Goal: Register for event/course: Sign up to attend an event or enroll in a course

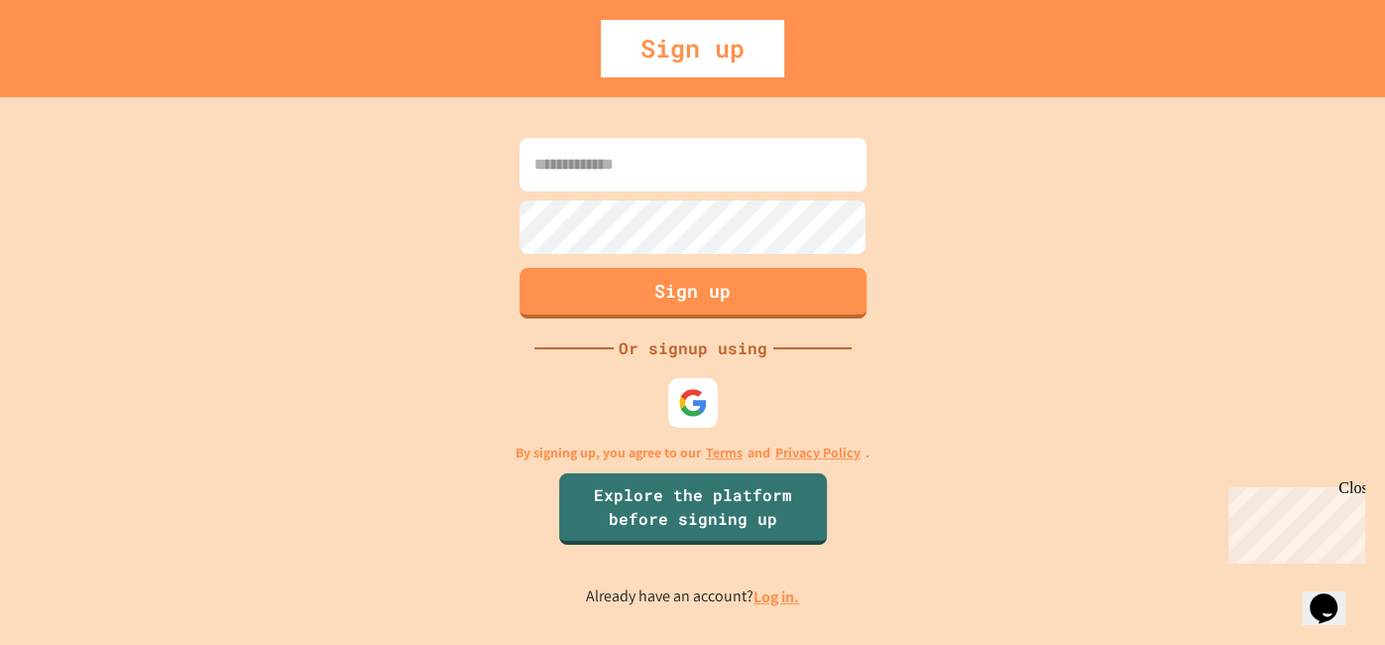
click at [630, 167] on input at bounding box center [693, 165] width 347 height 54
click at [1034, 242] on div "Sign up Or signup using By signing up, you agree to our Terms and Privacy Polic…" at bounding box center [692, 370] width 1385 height 547
click at [814, 177] on input at bounding box center [693, 165] width 347 height 54
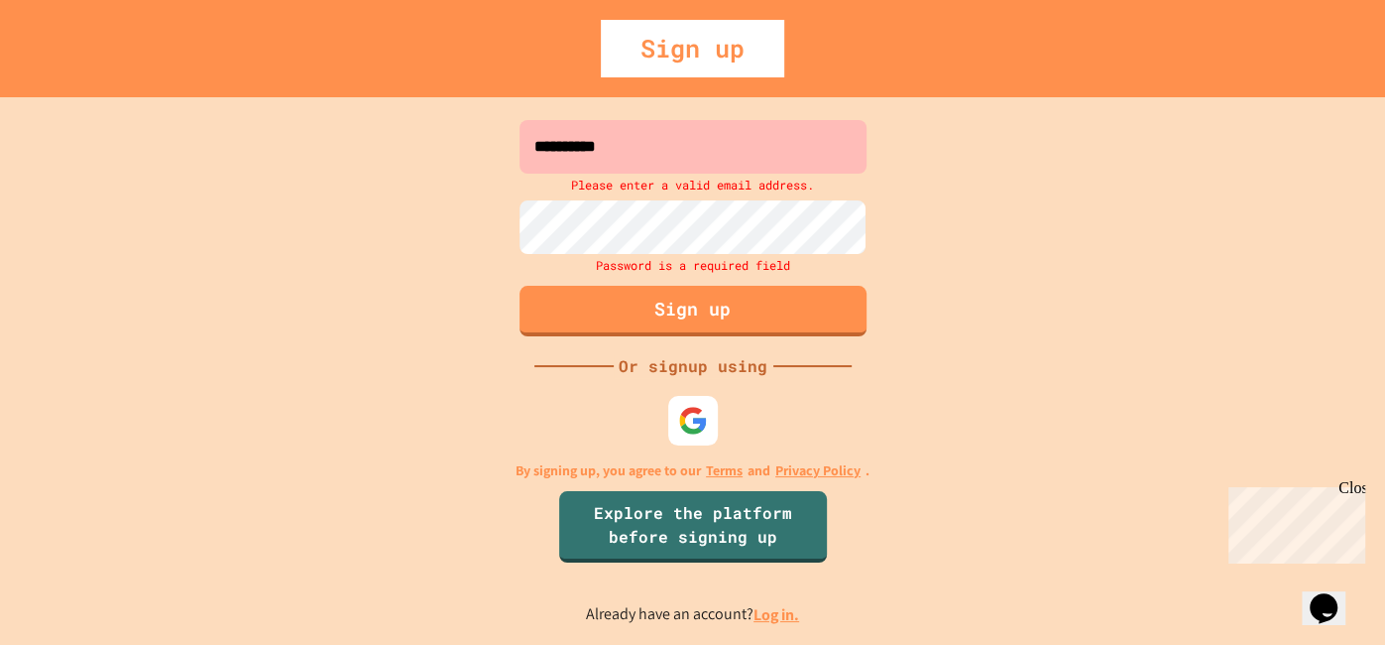
click at [792, 161] on input "**********" at bounding box center [693, 147] width 347 height 54
click at [737, 137] on input "**********" at bounding box center [693, 147] width 347 height 54
click at [630, 148] on input "**********" at bounding box center [693, 147] width 347 height 54
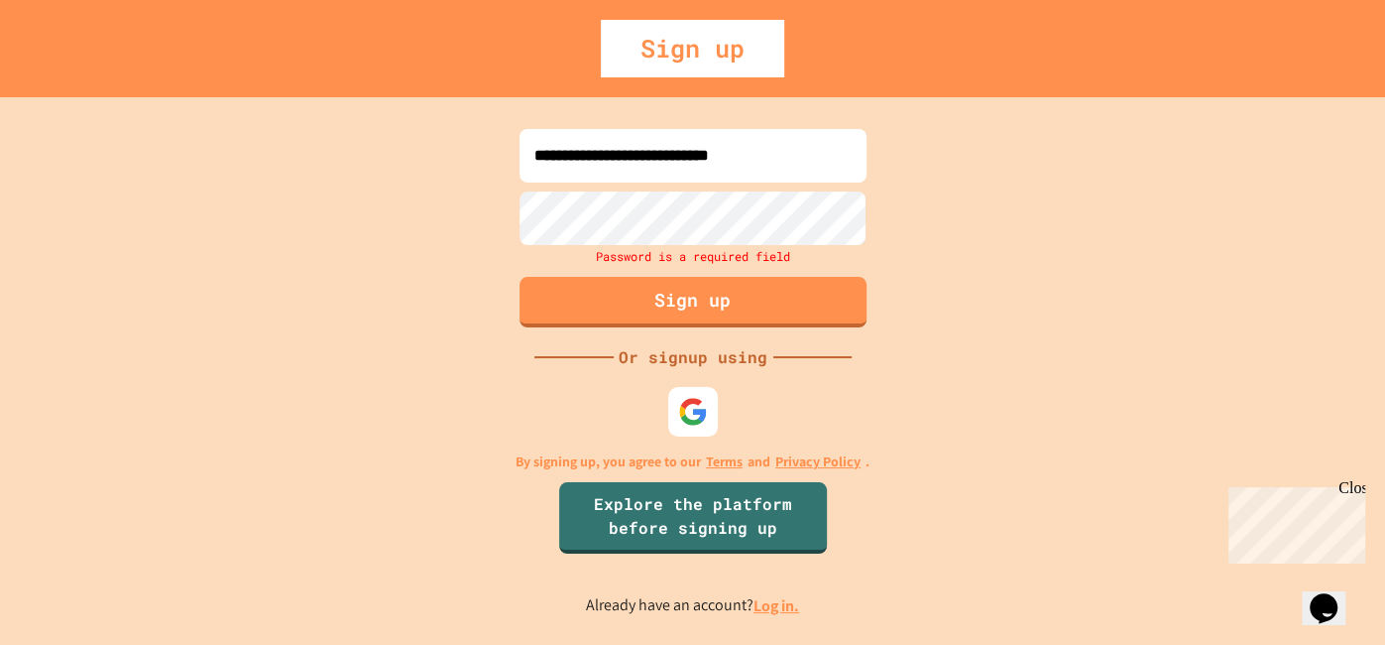
type input "**********"
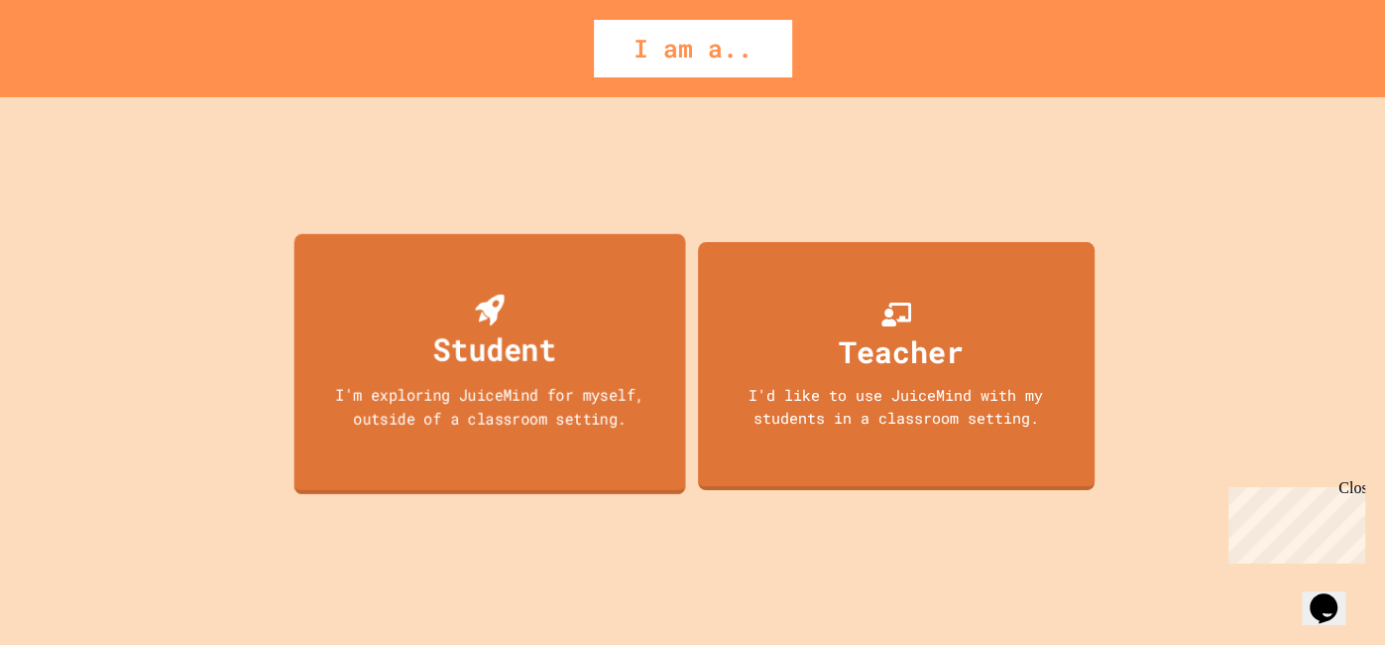
click at [490, 411] on div "I'm exploring JuiceMind for myself, outside of a classroom setting." at bounding box center [489, 406] width 352 height 47
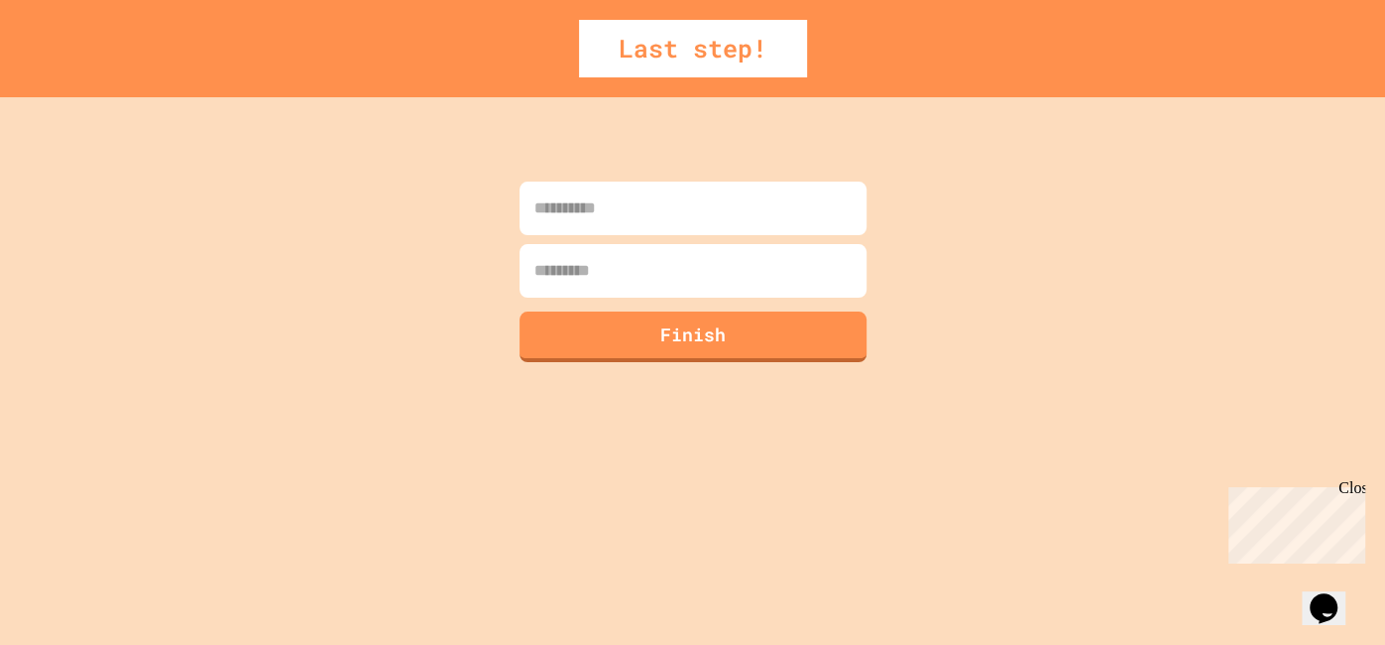
click at [665, 214] on input at bounding box center [693, 208] width 347 height 54
type input "*****"
click at [636, 270] on input at bounding box center [693, 271] width 347 height 54
type input "******"
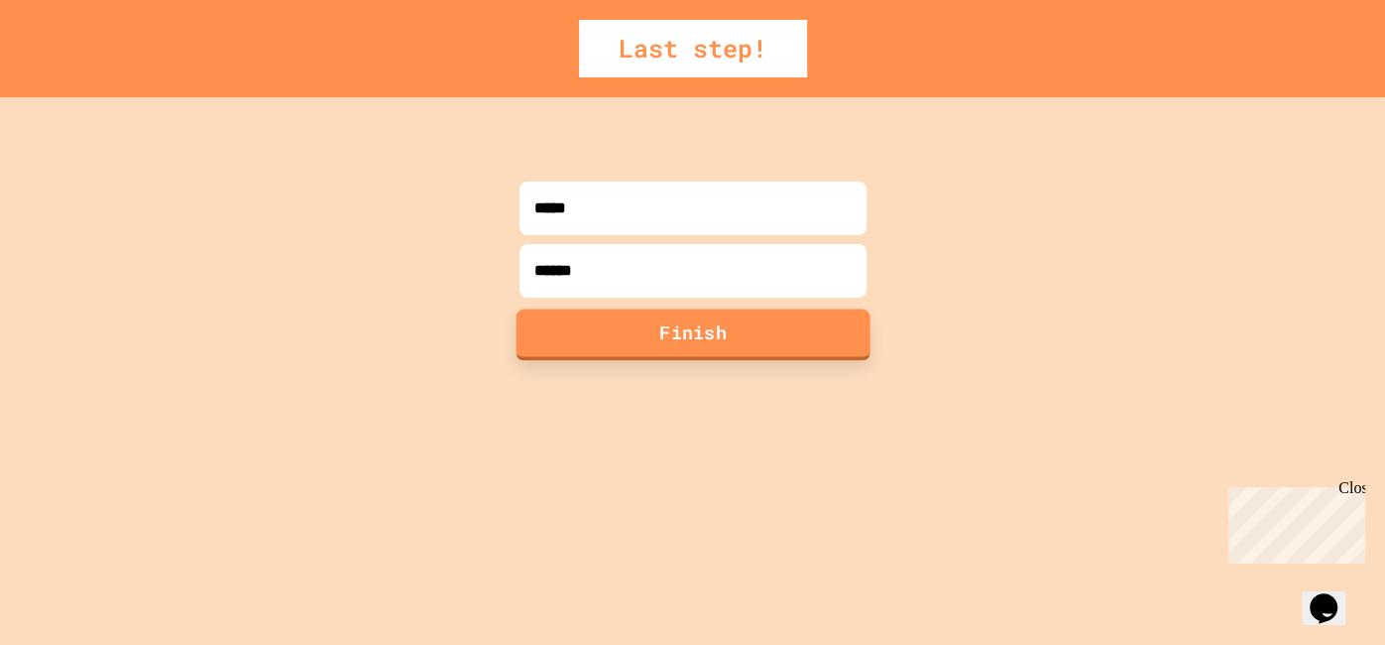
click at [670, 322] on button "Finish" at bounding box center [693, 334] width 354 height 52
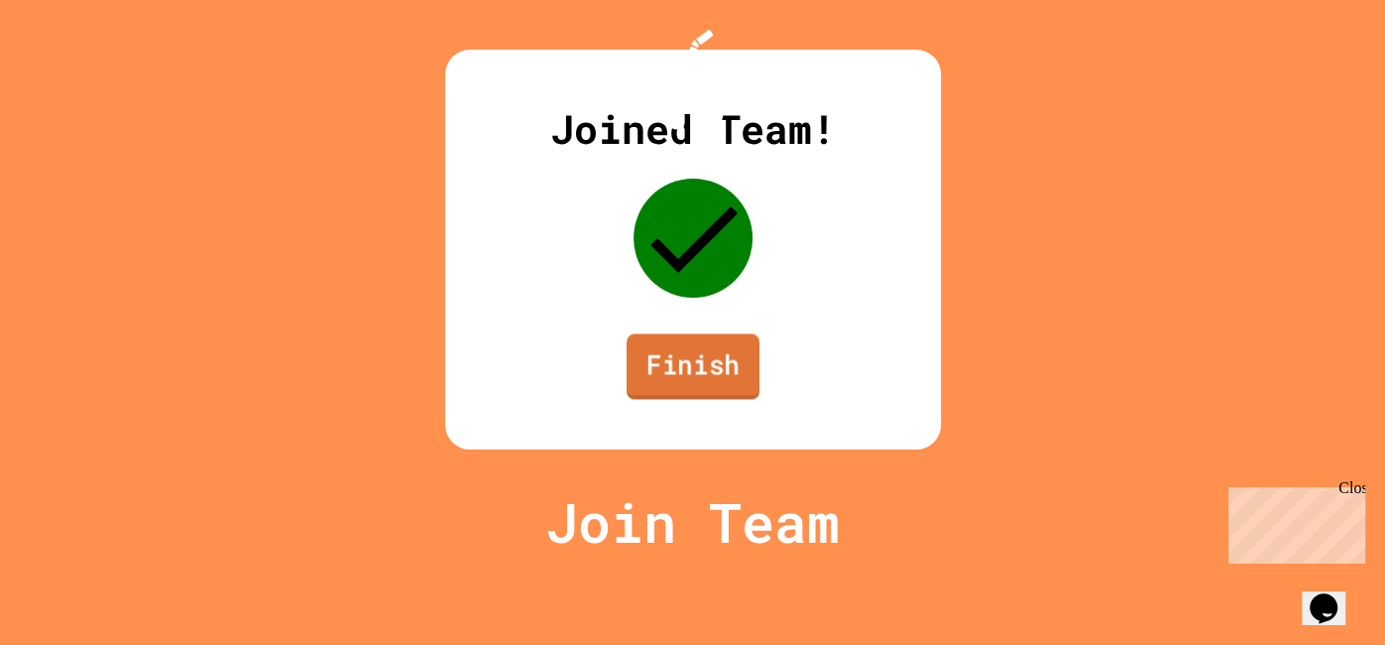
click at [694, 399] on link "Finish" at bounding box center [692, 365] width 133 height 65
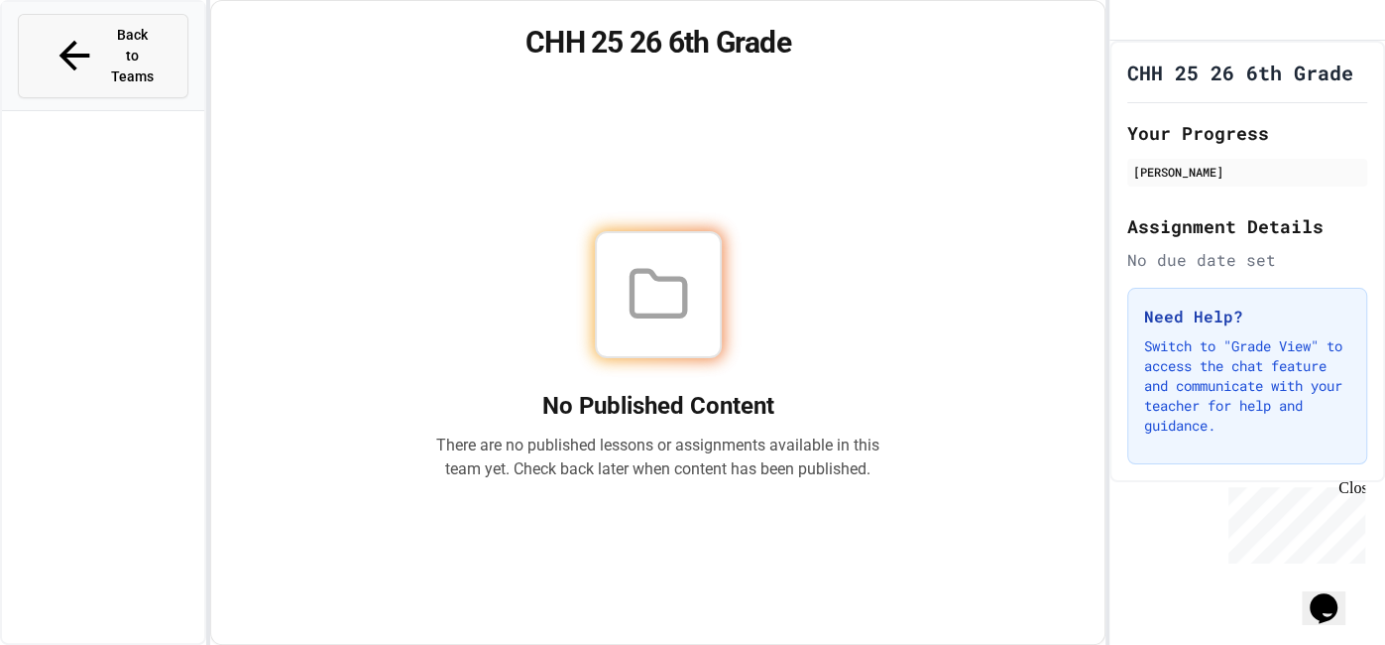
click at [109, 39] on span "Back to Teams" at bounding box center [132, 56] width 47 height 62
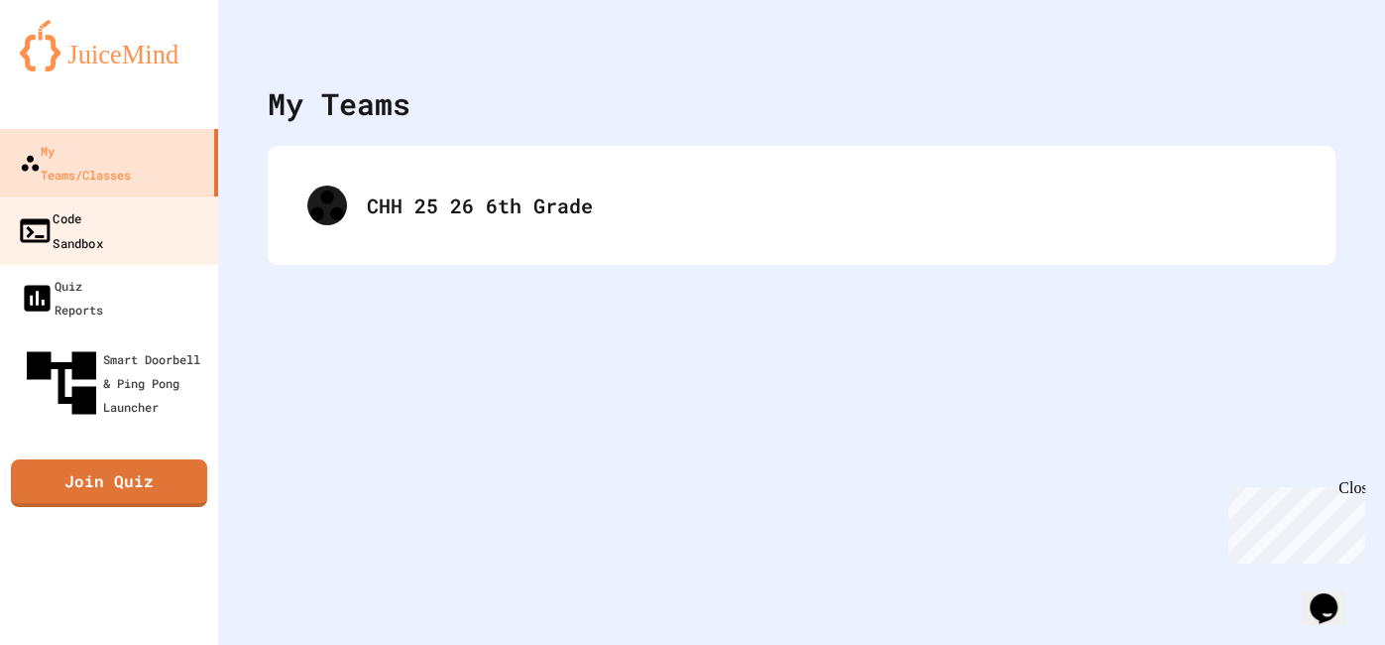
click at [192, 202] on link "Code Sandbox" at bounding box center [109, 229] width 225 height 69
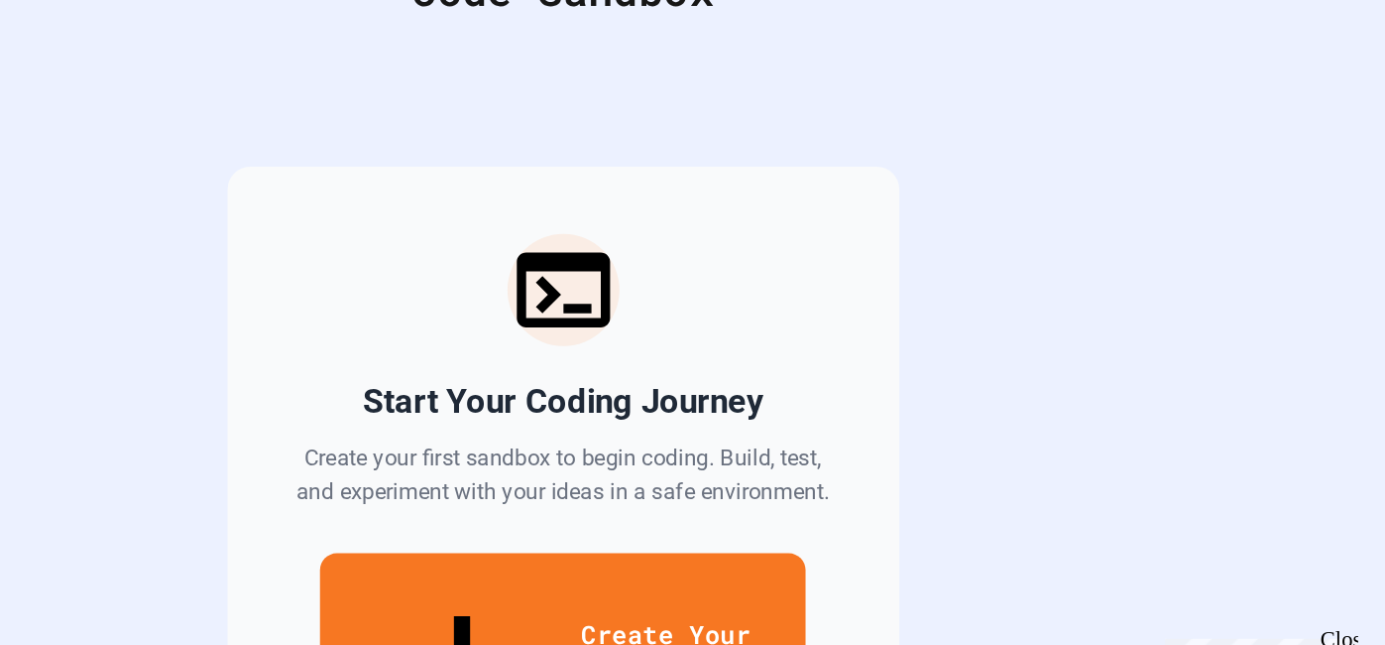
scroll to position [78, 0]
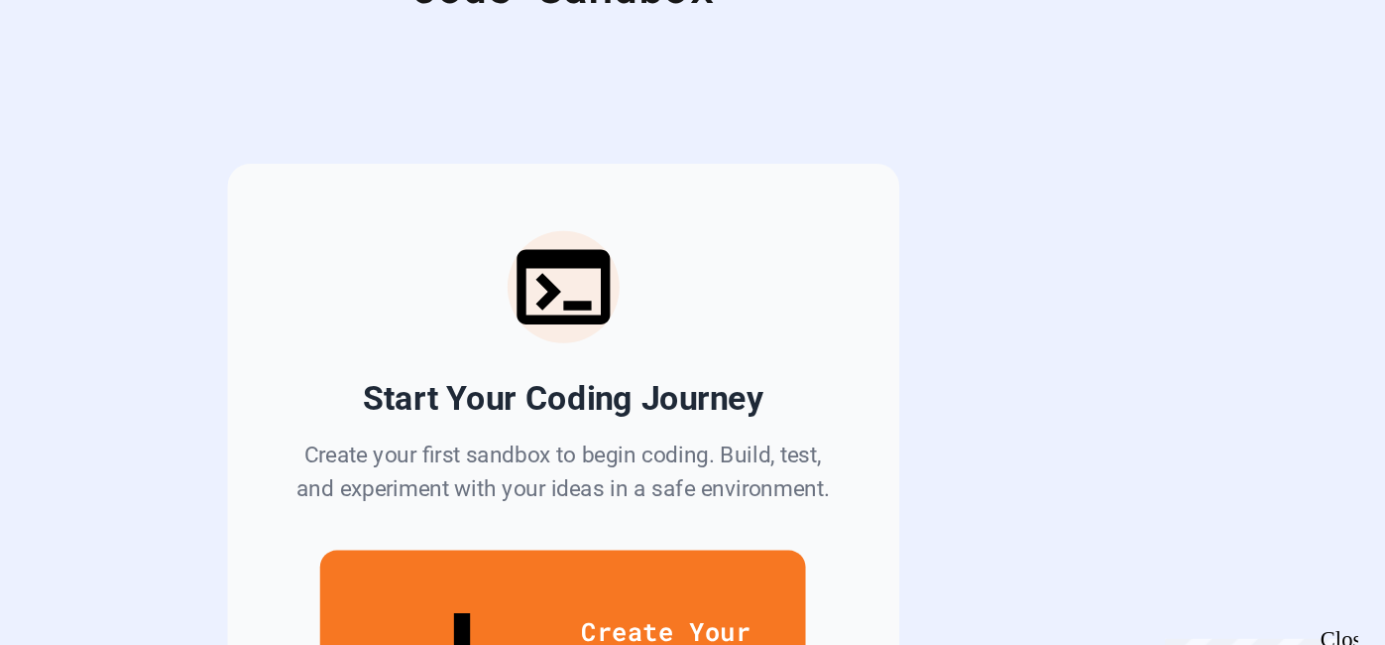
drag, startPoint x: 487, startPoint y: 197, endPoint x: 467, endPoint y: 198, distance: 19.9
click at [467, 198] on div "Start Your Coding Journey Create your first sandbox to begin coding. Build, tes…" at bounding box center [802, 397] width 1068 height 653
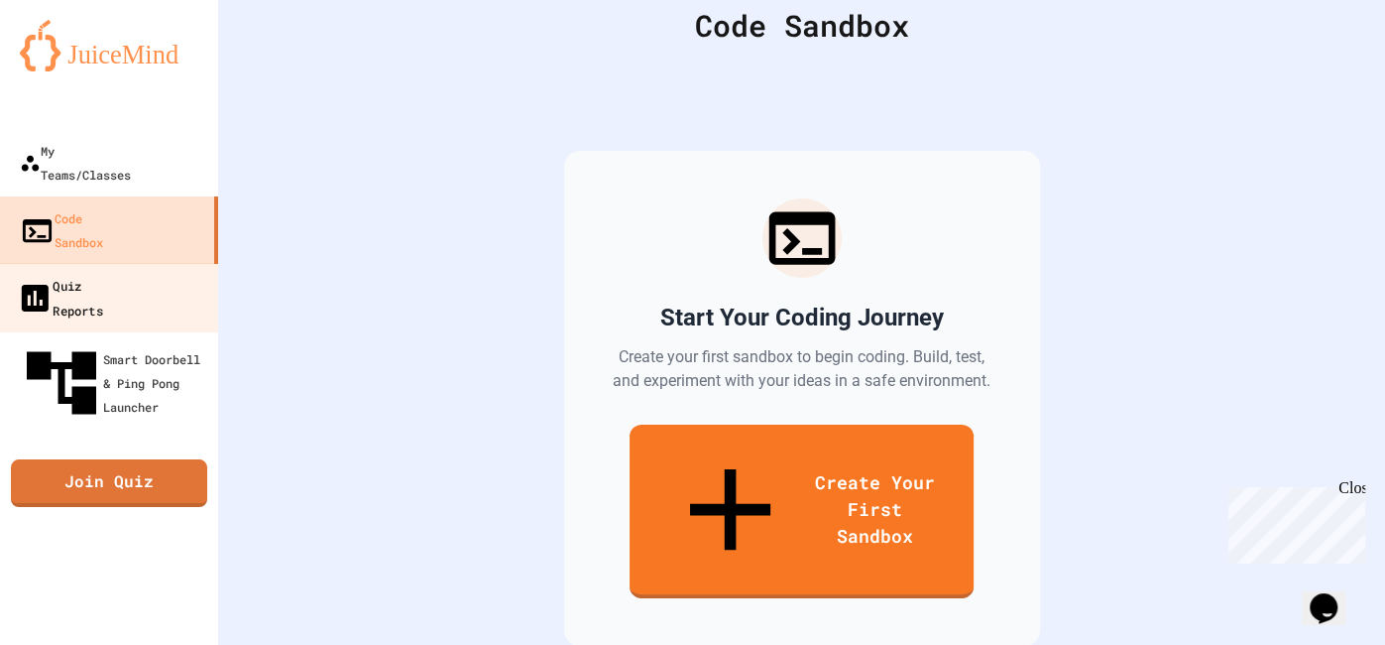
click at [91, 273] on div "Quiz Reports" at bounding box center [60, 297] width 86 height 49
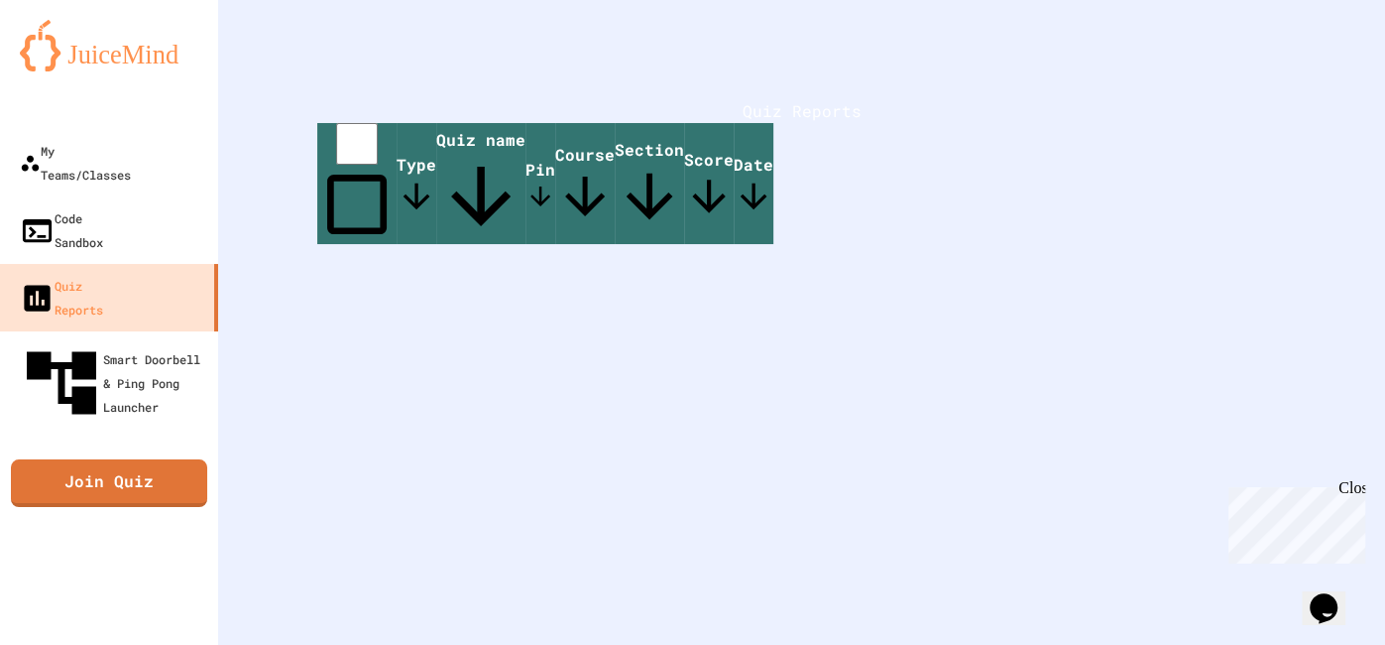
click at [555, 189] on span "Pin" at bounding box center [541, 185] width 30 height 53
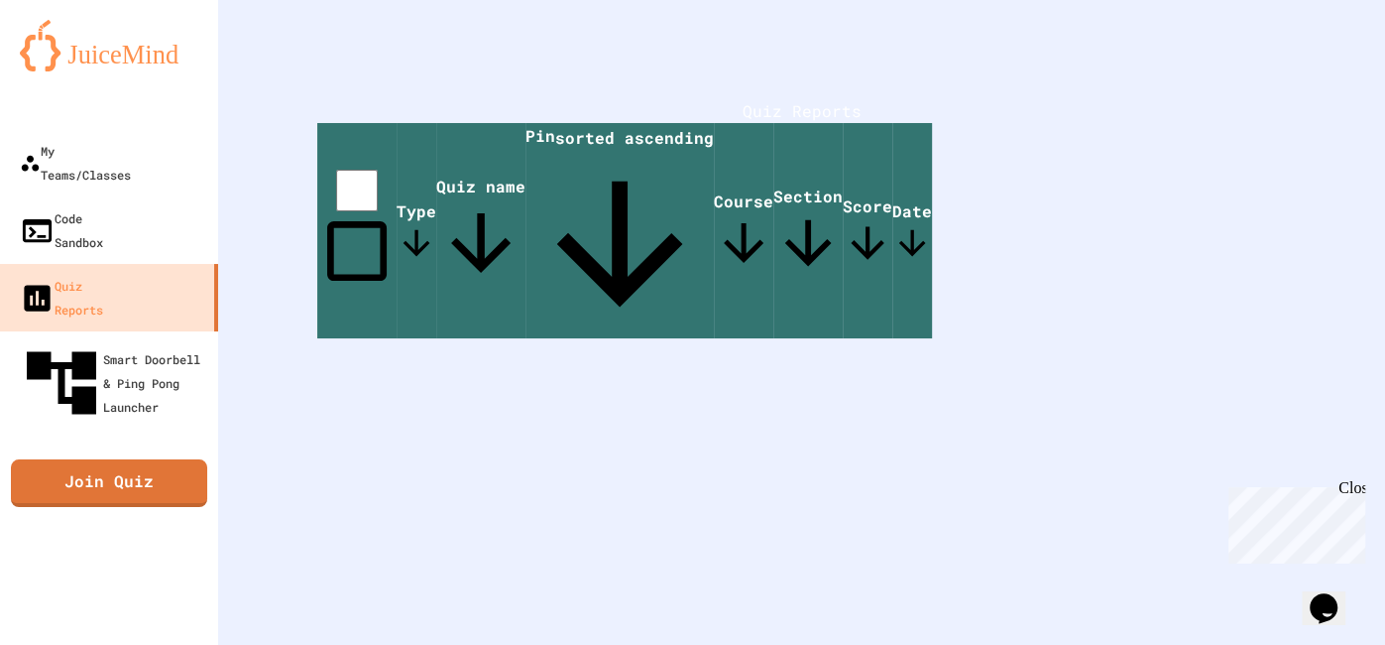
click at [714, 189] on span "Pin sorted ascending" at bounding box center [620, 231] width 188 height 213
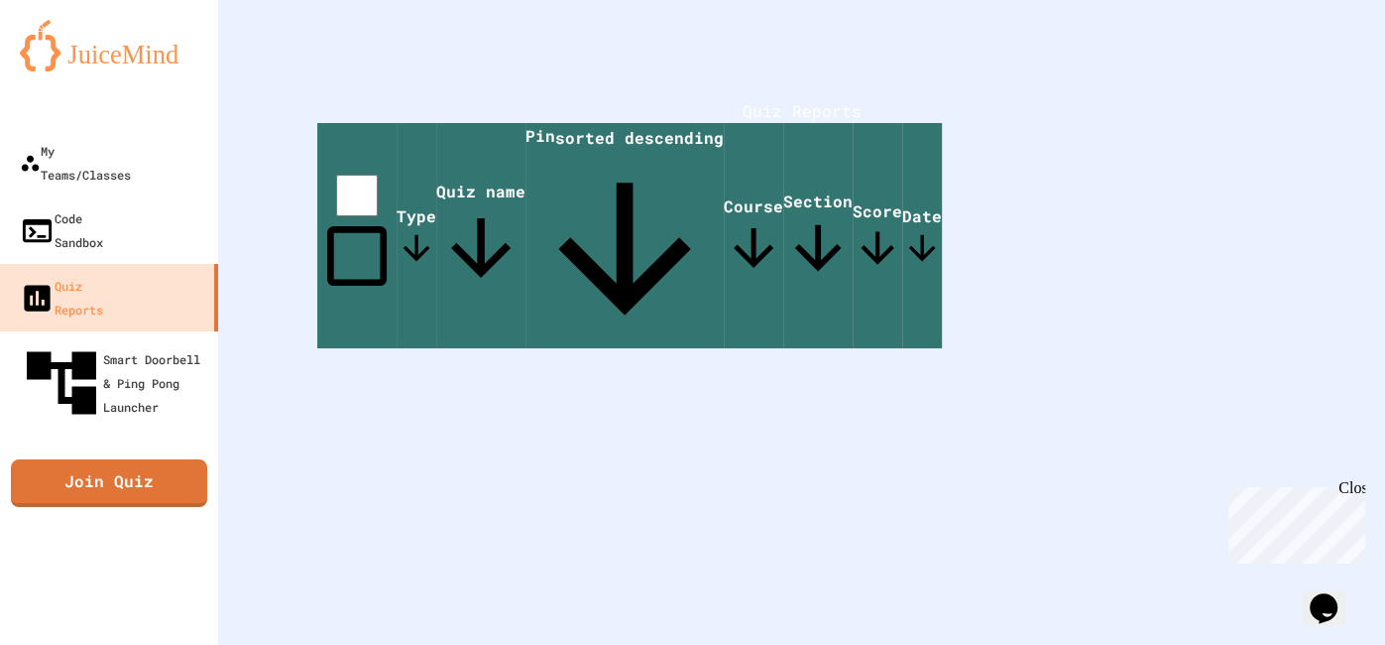
click at [724, 195] on icon at bounding box center [625, 249] width 198 height 198
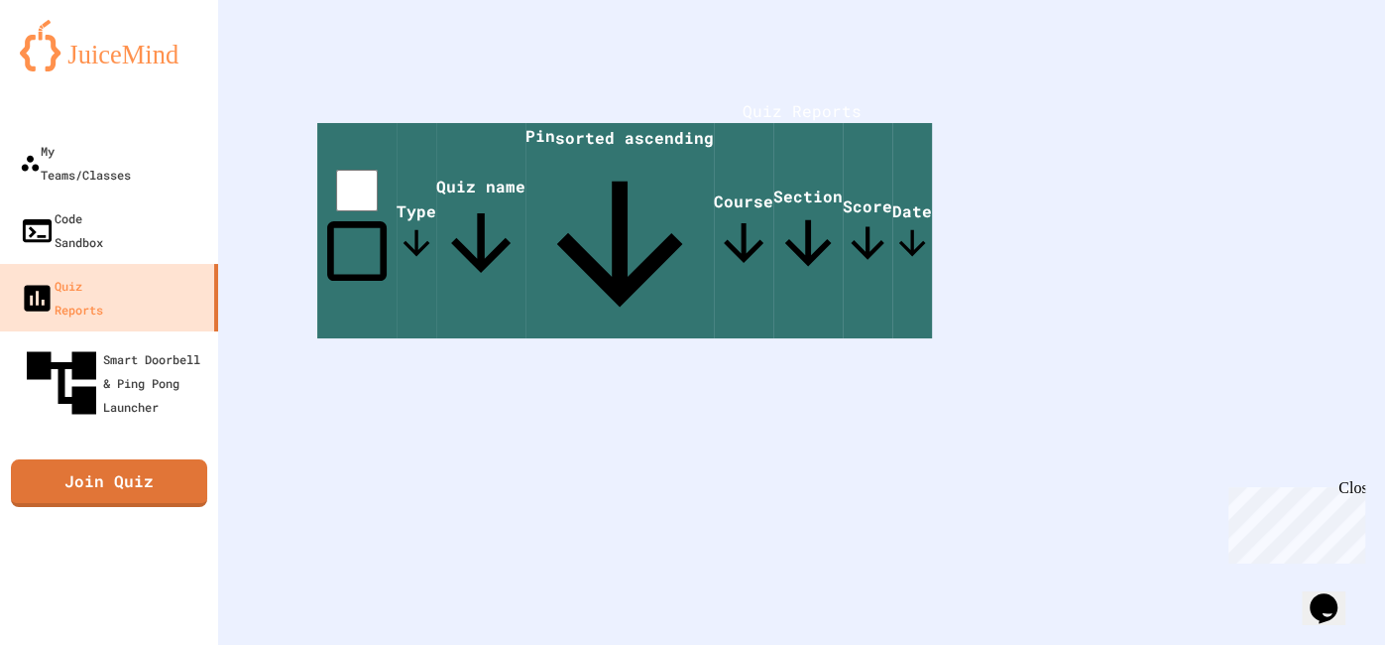
click at [394, 189] on th at bounding box center [356, 230] width 79 height 215
click at [414, 200] on span "Type" at bounding box center [417, 231] width 40 height 62
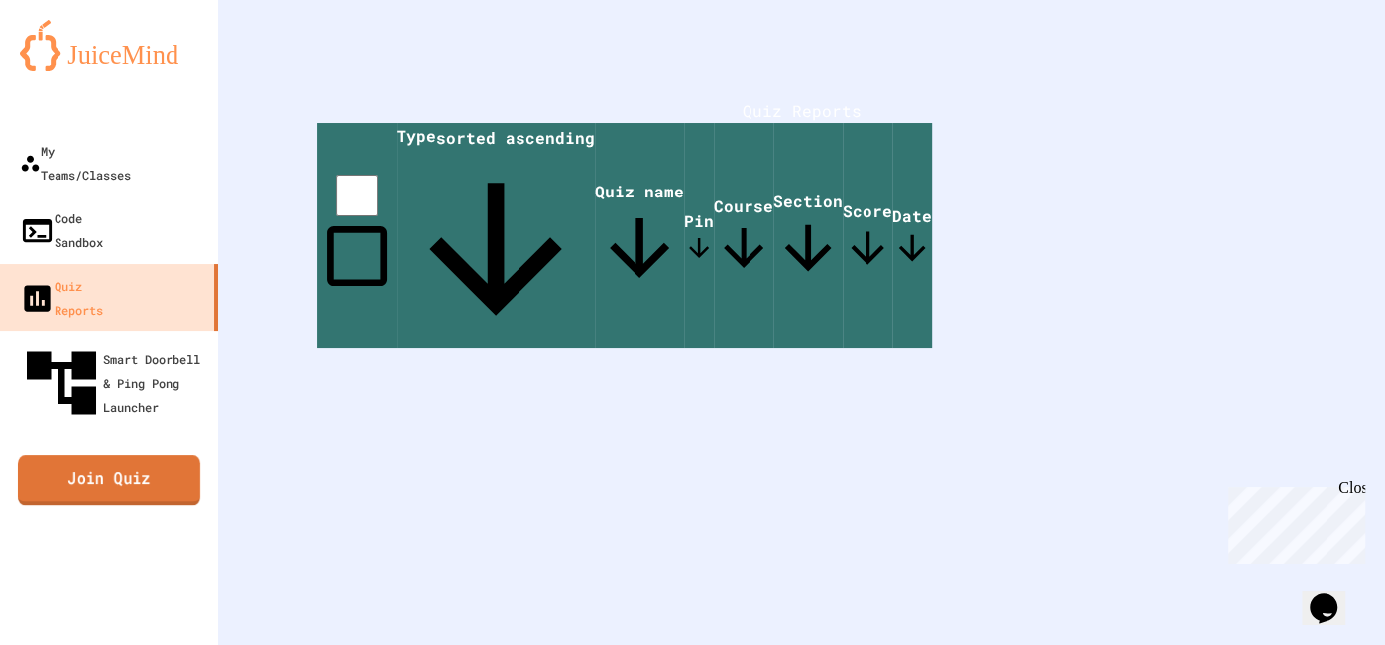
click at [158, 455] on link "Join Quiz" at bounding box center [109, 480] width 182 height 50
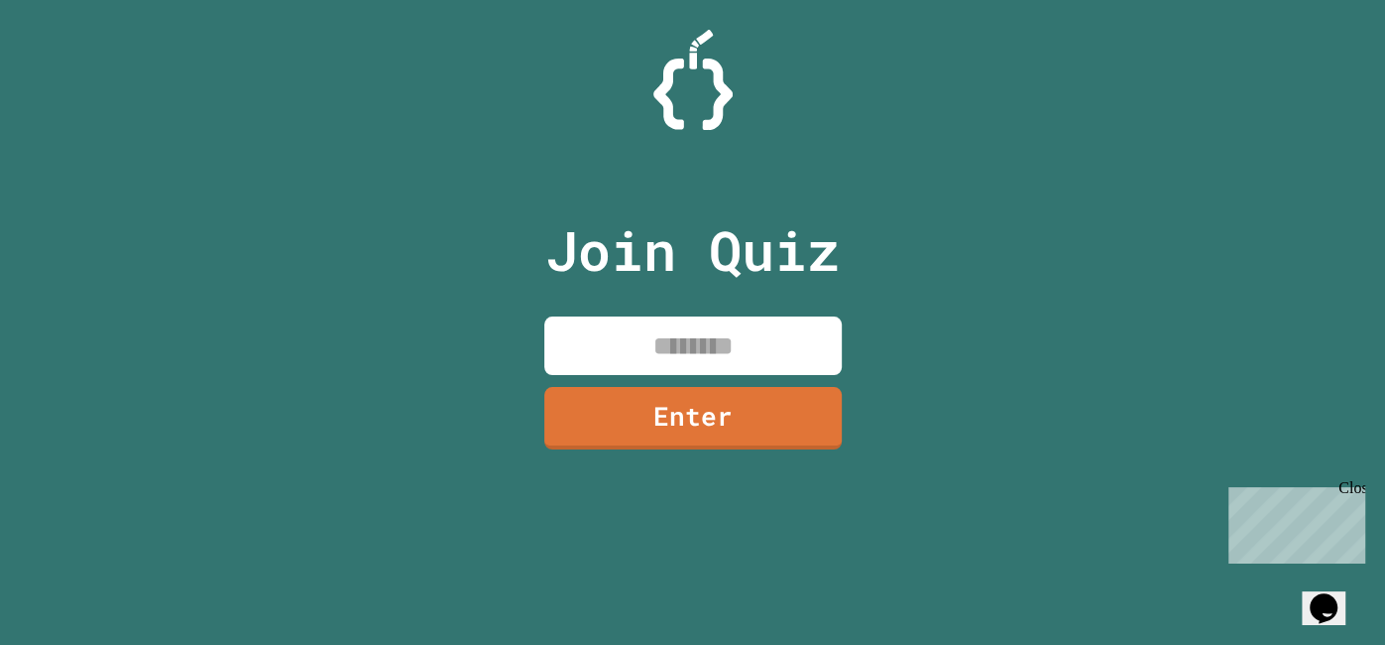
click at [639, 316] on input at bounding box center [692, 345] width 297 height 59
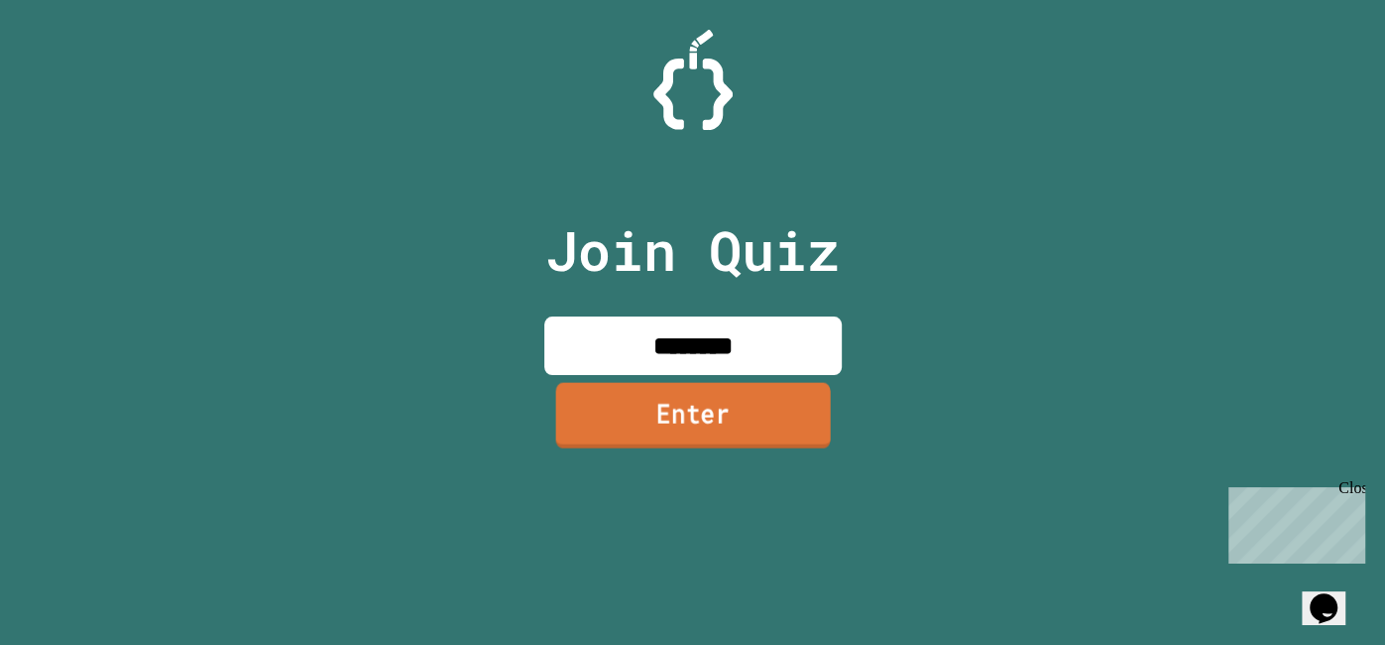
type input "********"
click at [648, 420] on link "Enter" at bounding box center [692, 415] width 275 height 65
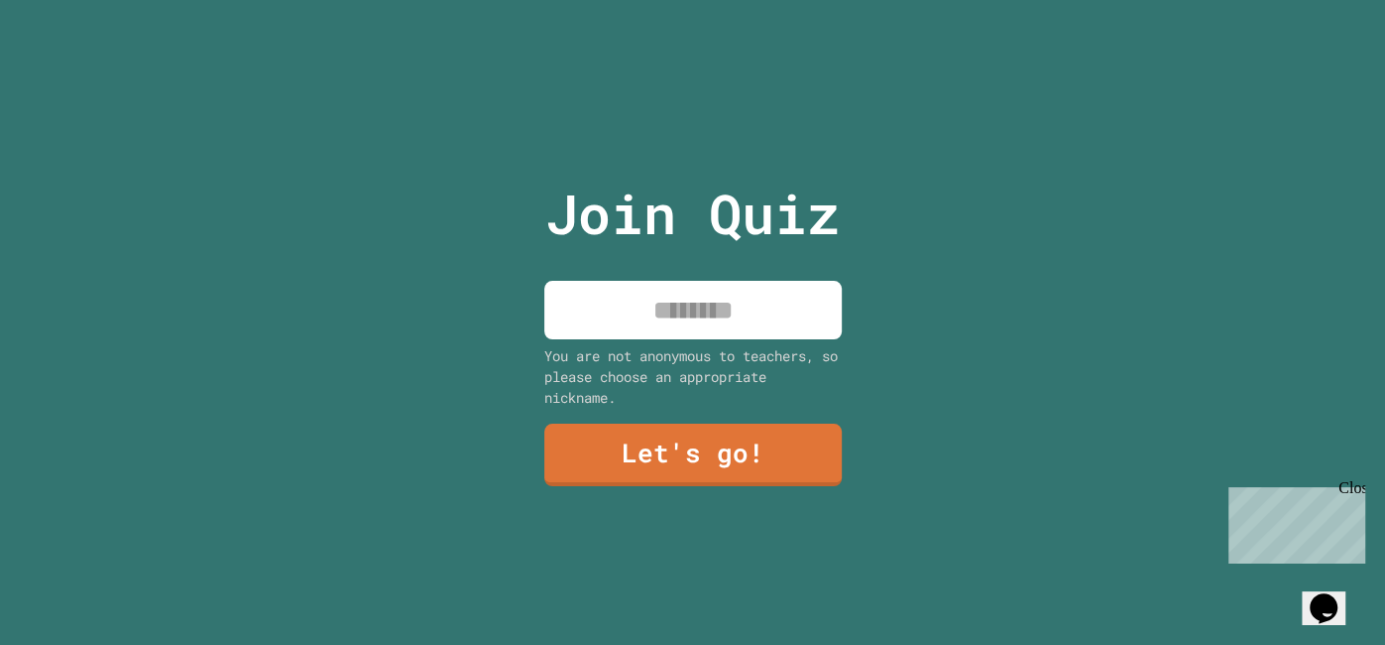
click at [656, 298] on input at bounding box center [692, 310] width 297 height 59
type input "*****"
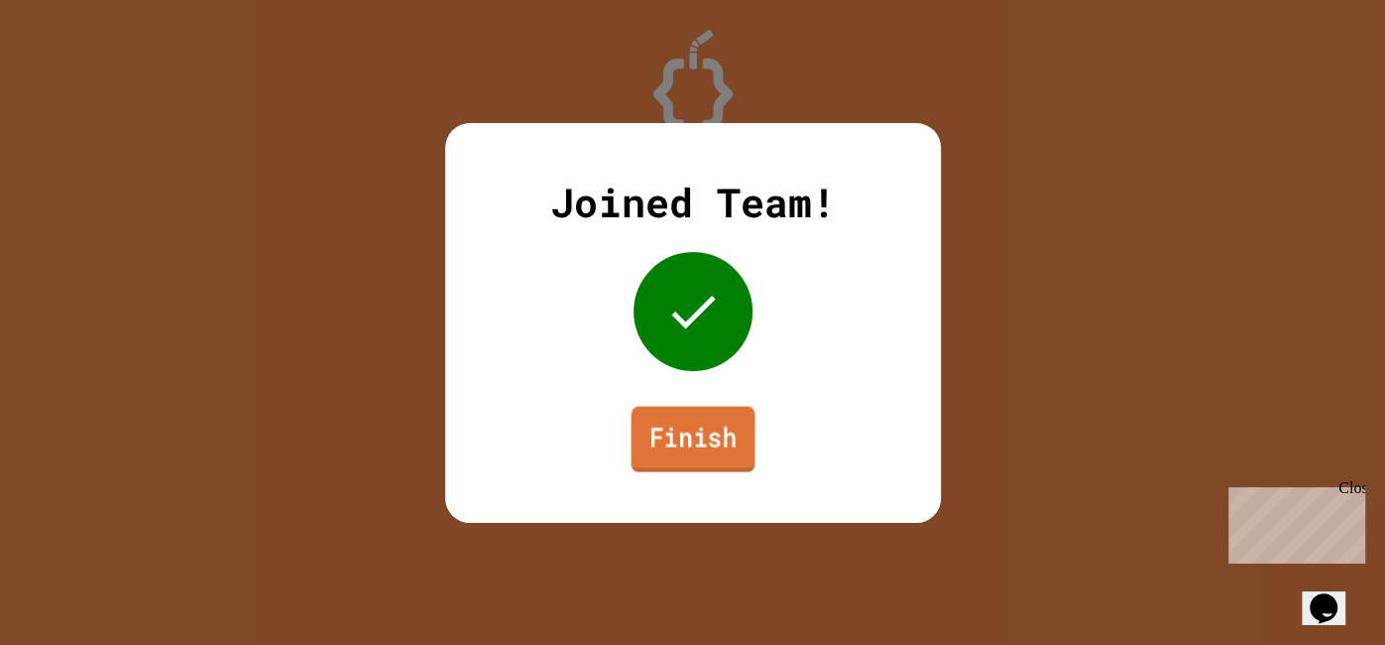
click at [715, 449] on link "Finish" at bounding box center [693, 438] width 124 height 65
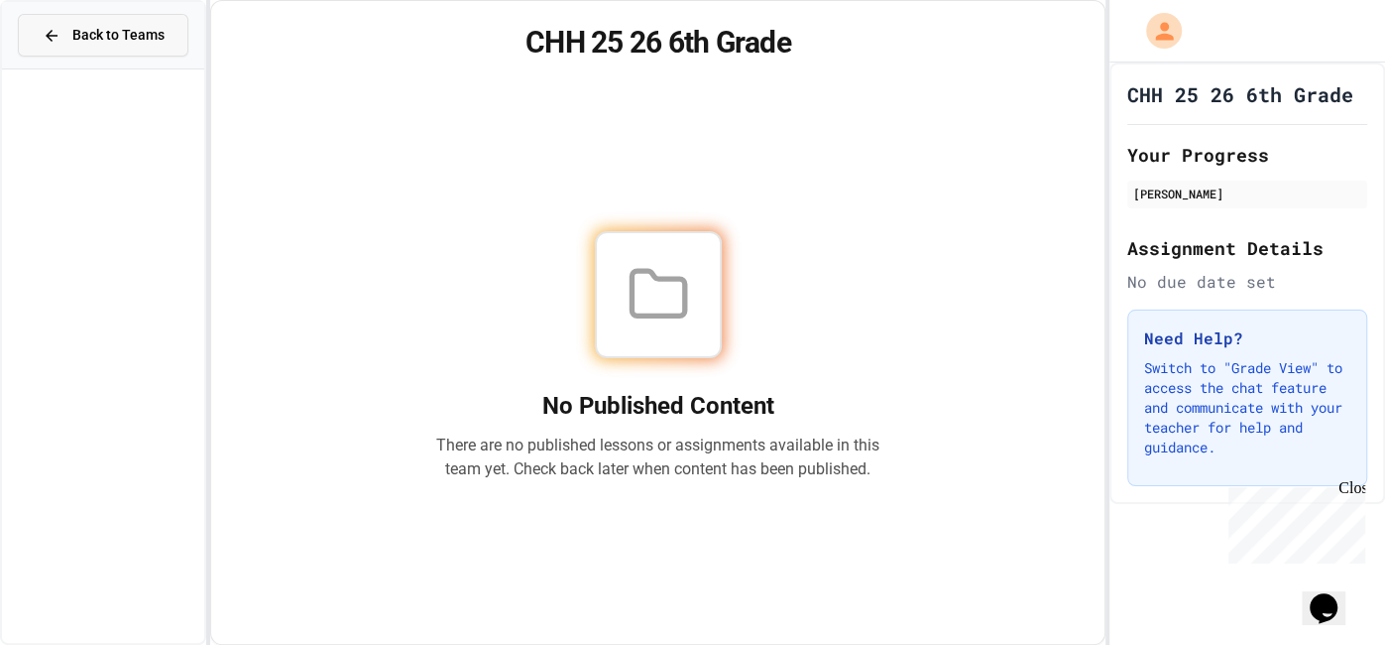
click at [133, 21] on button "Back to Teams" at bounding box center [103, 35] width 171 height 43
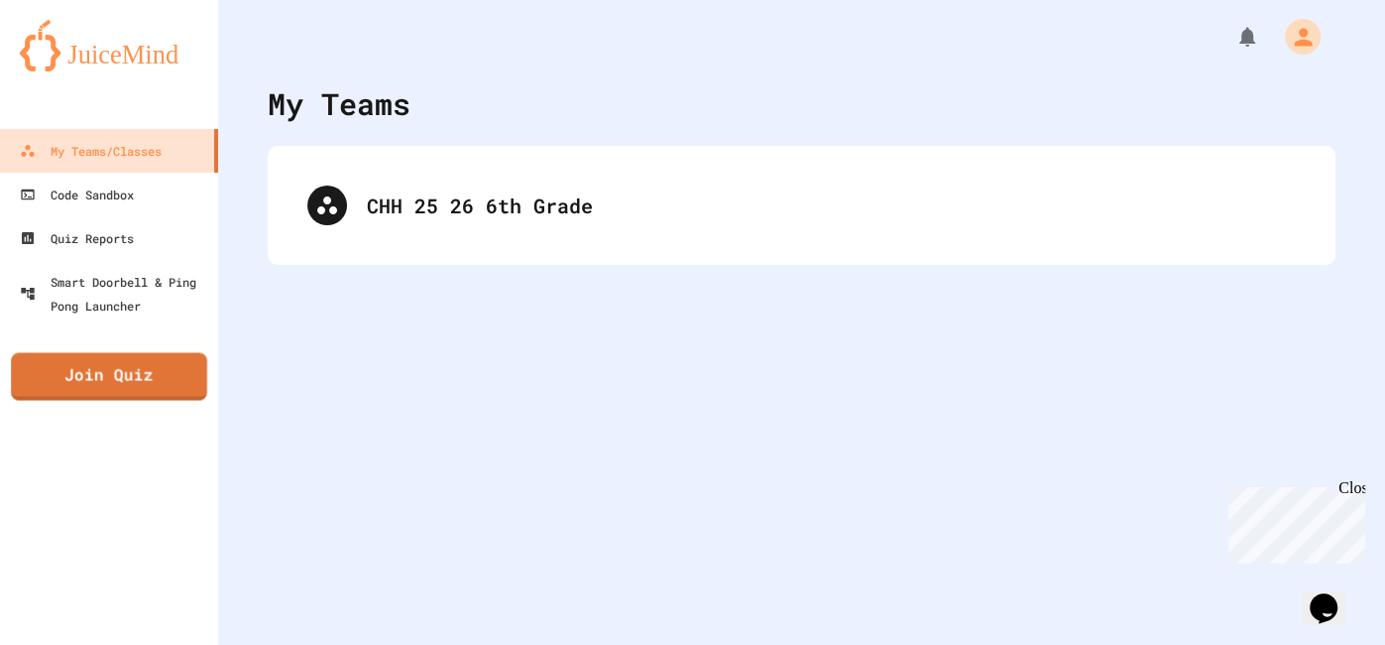
click at [167, 398] on link "Join Quiz" at bounding box center [109, 376] width 196 height 48
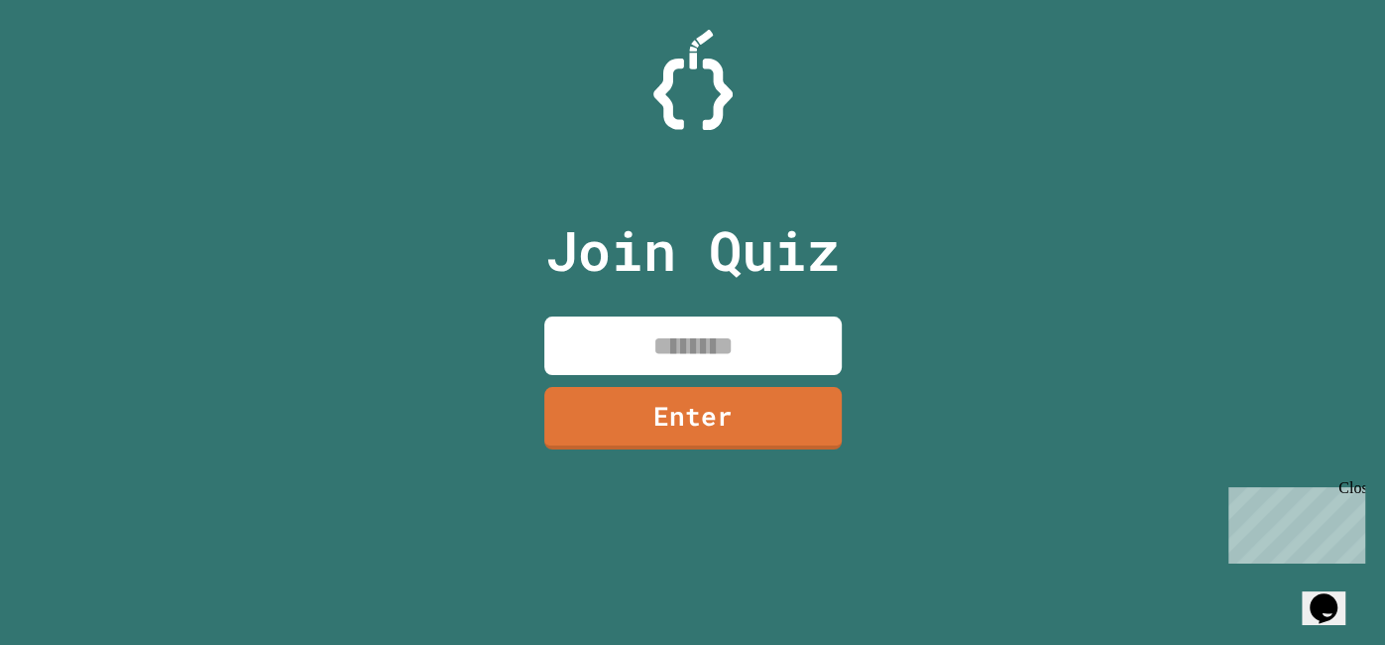
click at [659, 331] on input at bounding box center [692, 345] width 297 height 59
type input "********"
click at [675, 442] on link "Enter" at bounding box center [692, 416] width 300 height 65
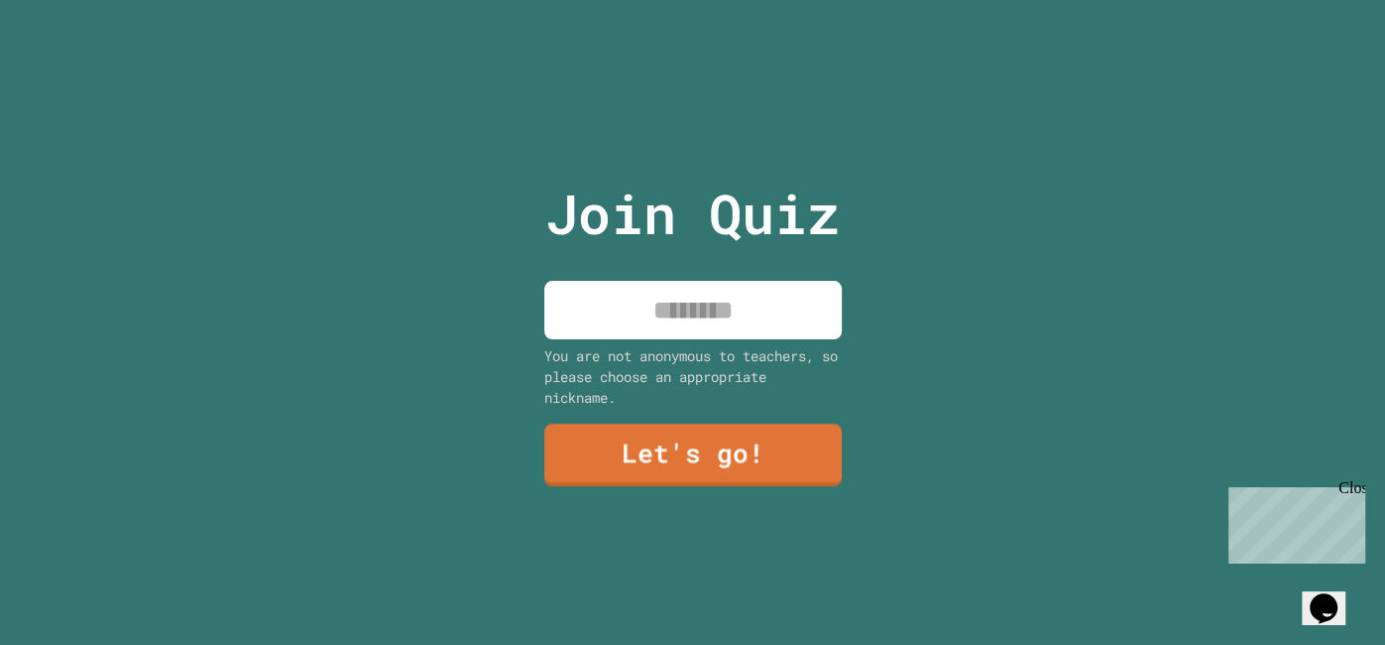
click at [694, 334] on input at bounding box center [692, 310] width 297 height 59
type input "***"
click at [692, 465] on link "Let's go!" at bounding box center [692, 451] width 294 height 65
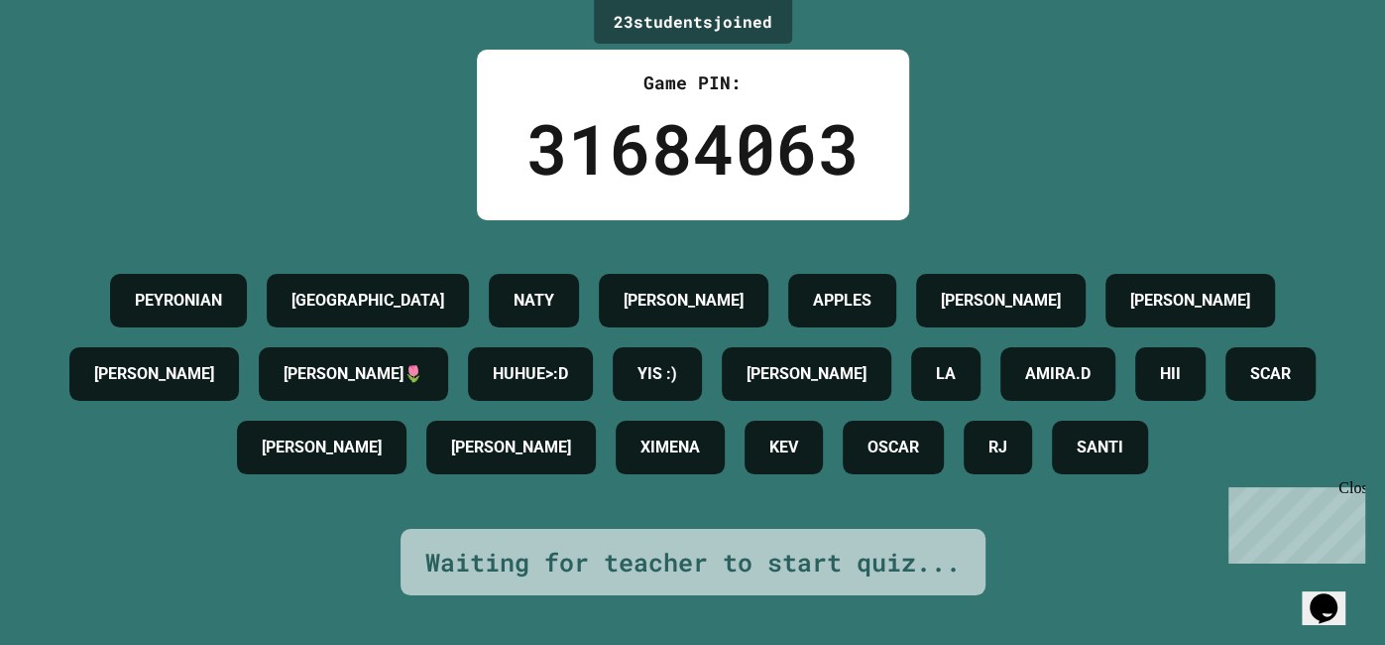
click at [843, 474] on div "OSCAR" at bounding box center [893, 447] width 101 height 54
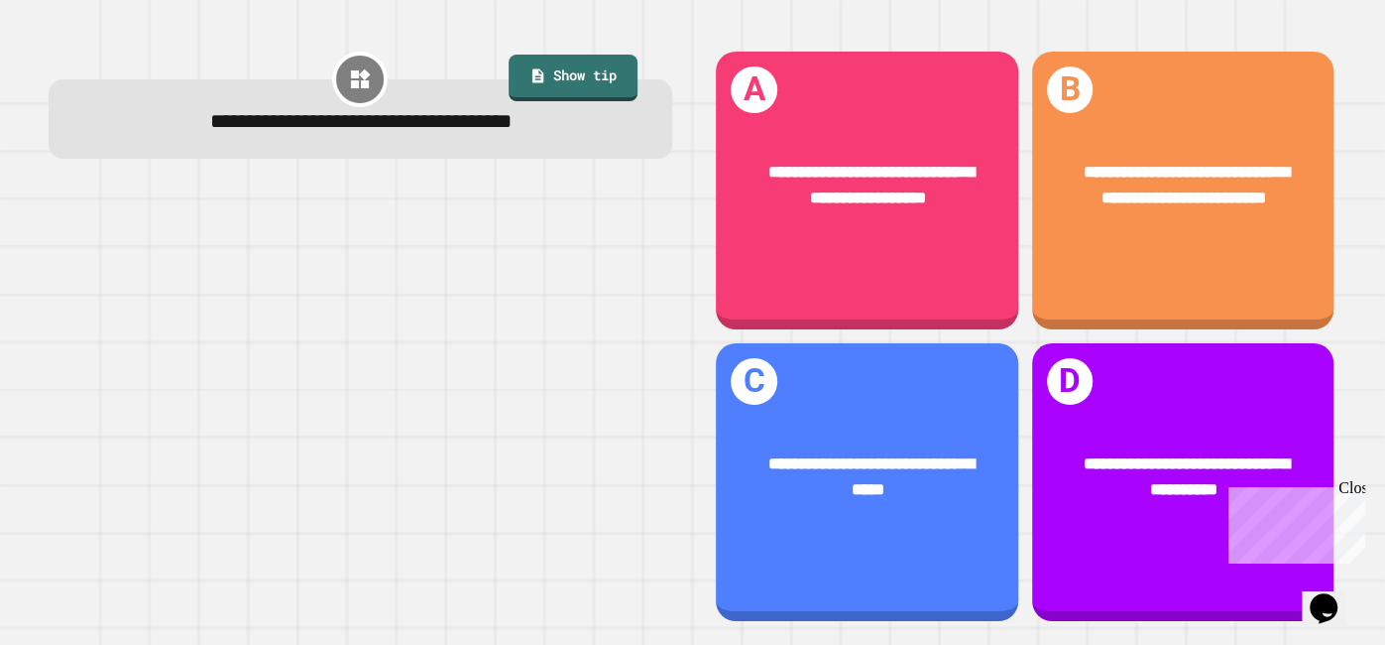
click at [1349, 489] on div "Close" at bounding box center [1351, 491] width 25 height 25
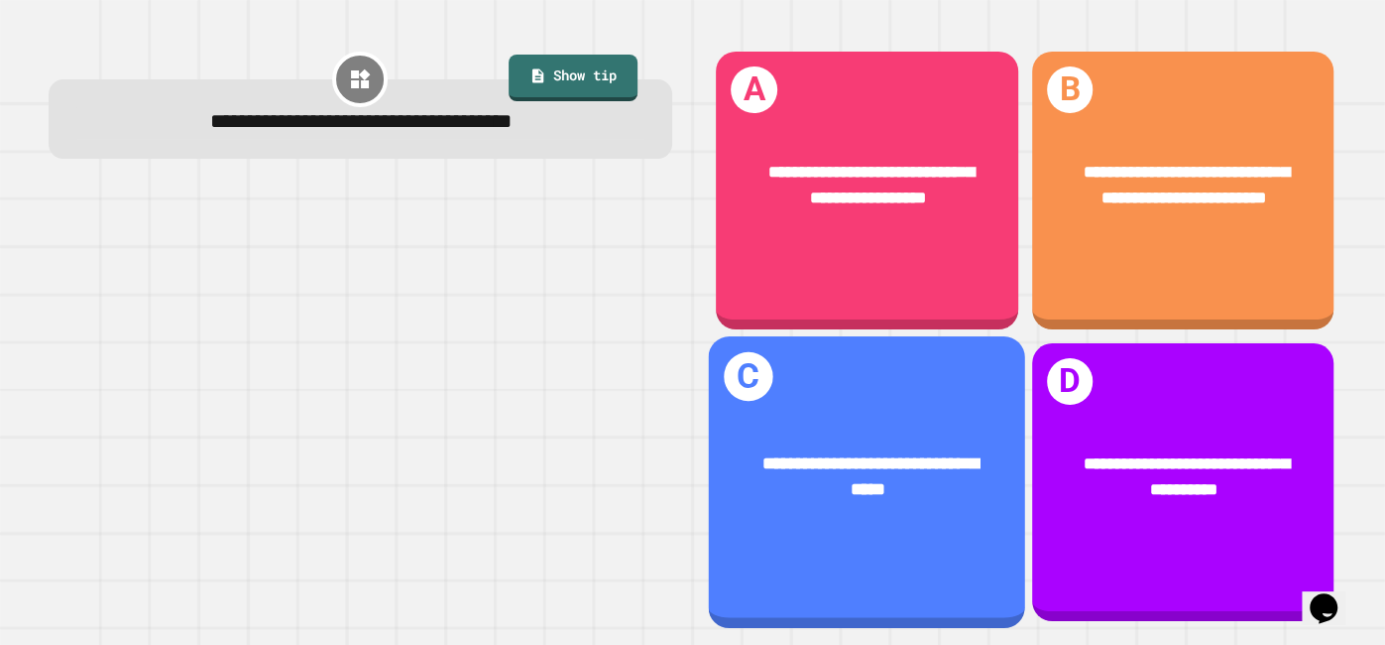
click at [955, 472] on span "**********" at bounding box center [872, 476] width 216 height 45
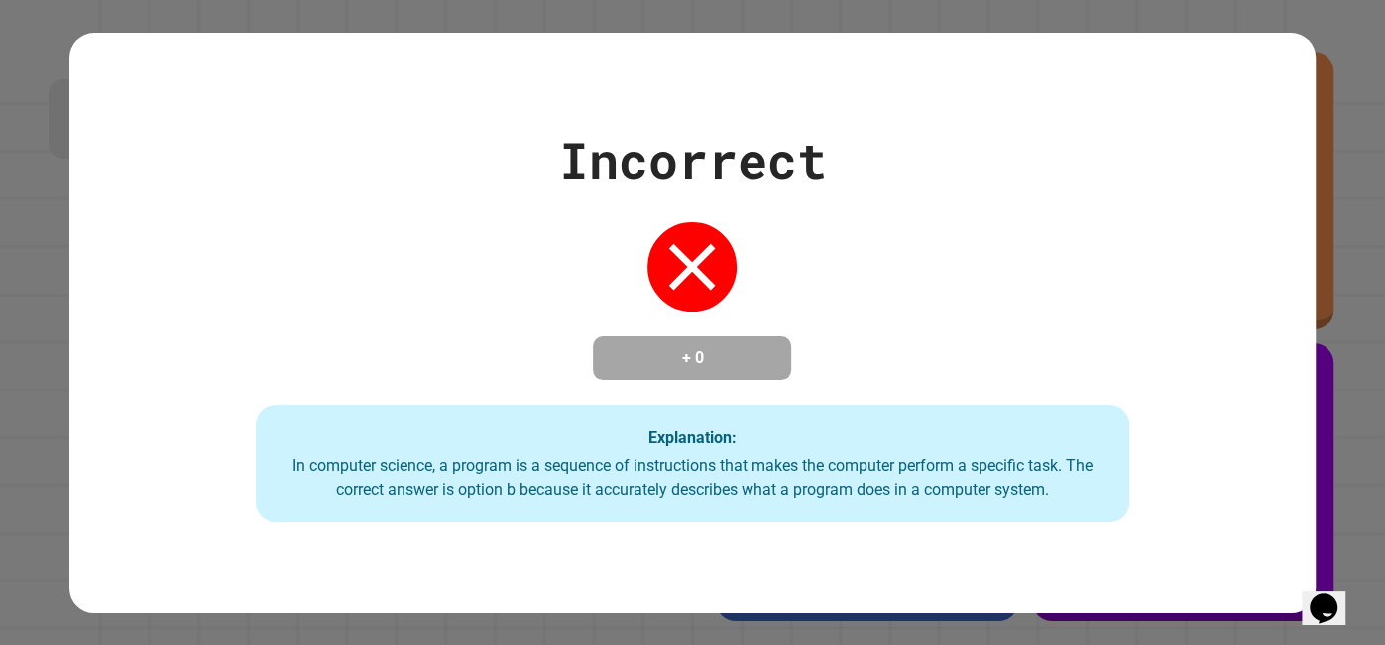
click at [926, 477] on div "In computer science, a program is a sequence of instructions that makes the com…" at bounding box center [692, 478] width 833 height 48
click at [763, 357] on h4 "+ 0" at bounding box center [692, 358] width 159 height 24
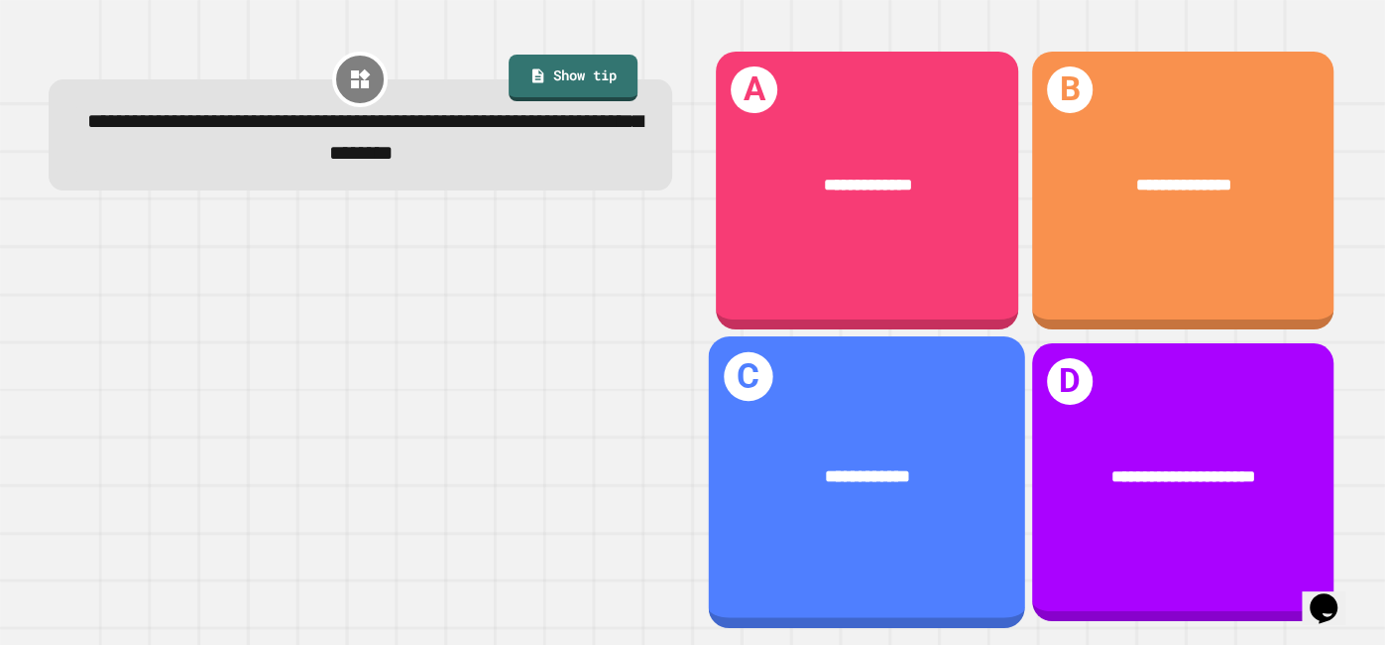
click at [861, 468] on span "**********" at bounding box center [867, 476] width 85 height 18
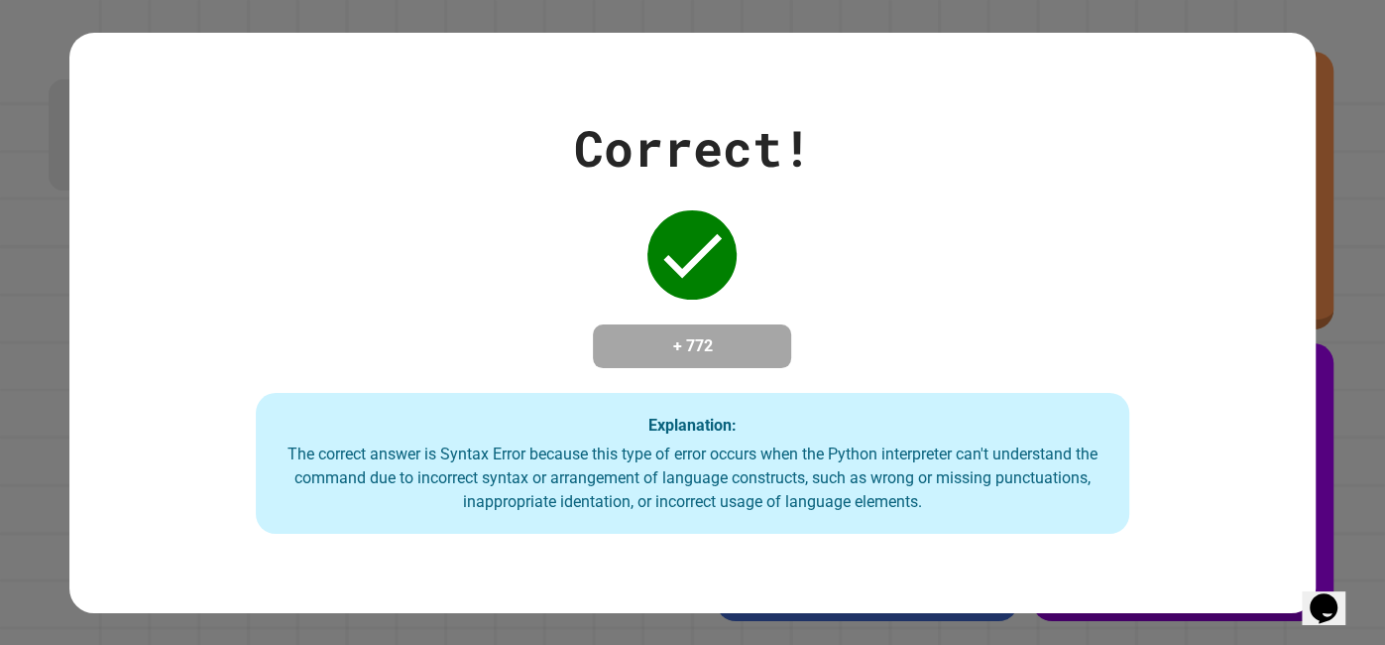
click at [819, 406] on div "Explanation: The correct answer is Syntax Error because this type of error occu…" at bounding box center [692, 463] width 873 height 141
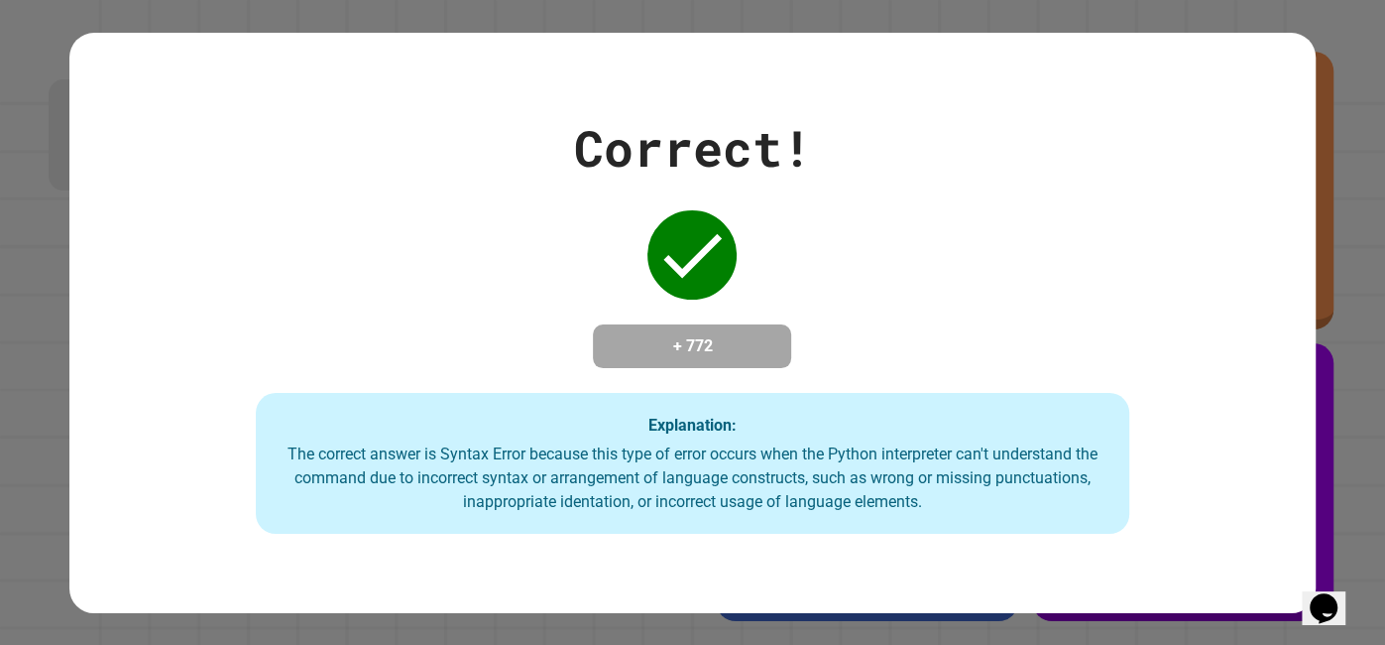
click at [819, 406] on div "Explanation: The correct answer is Syntax Error because this type of error occu…" at bounding box center [692, 463] width 873 height 141
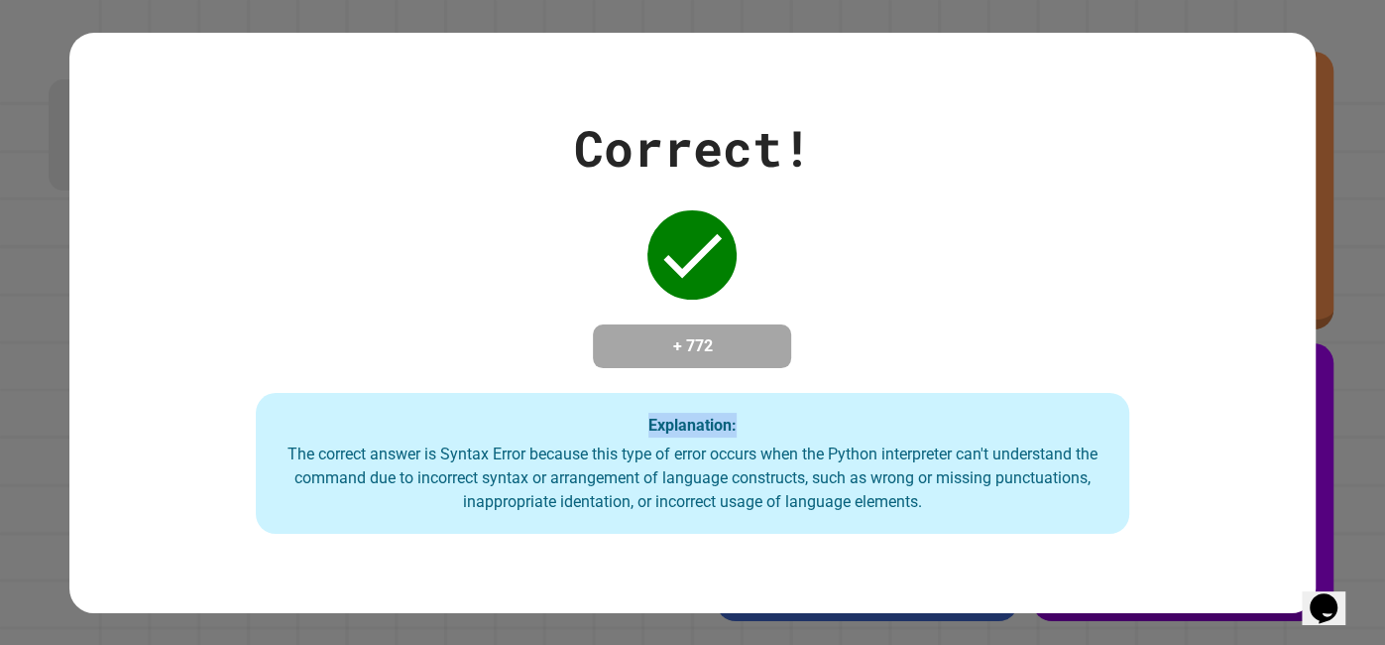
click at [819, 406] on div "Explanation: The correct answer is Syntax Error because this type of error occu…" at bounding box center [692, 463] width 873 height 141
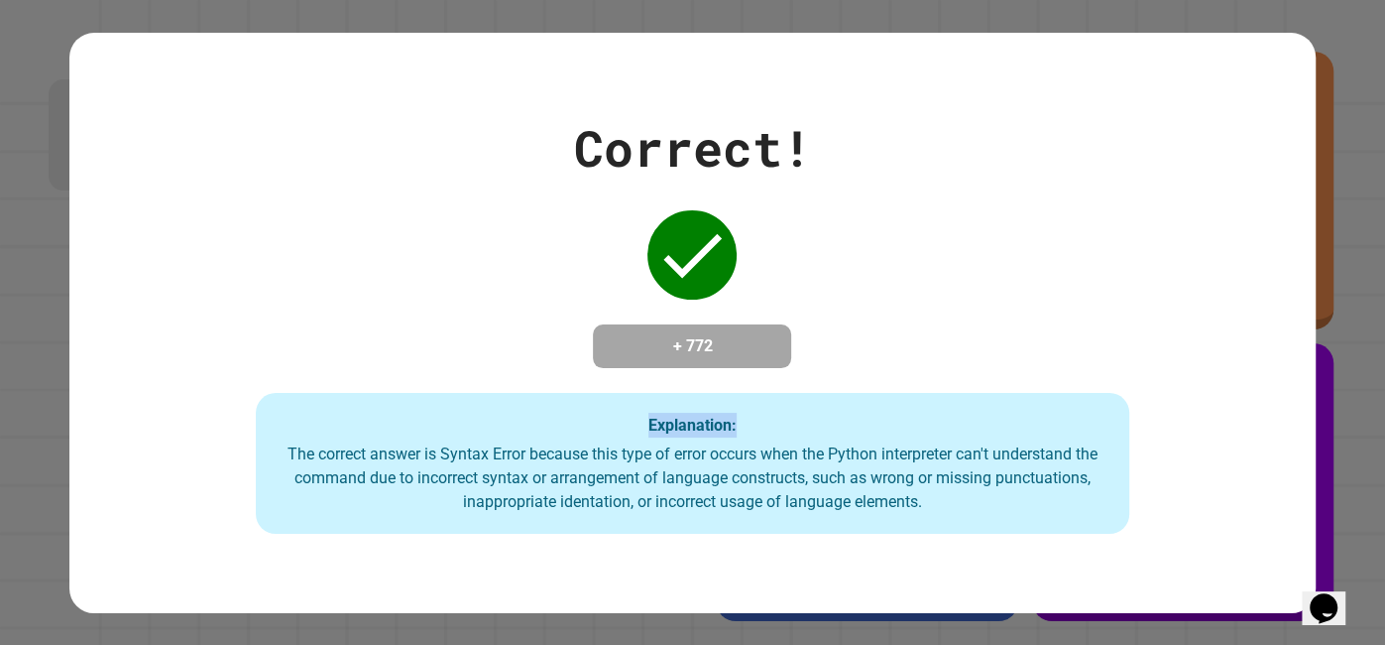
click at [819, 406] on div "Explanation: The correct answer is Syntax Error because this type of error occu…" at bounding box center [692, 463] width 873 height 141
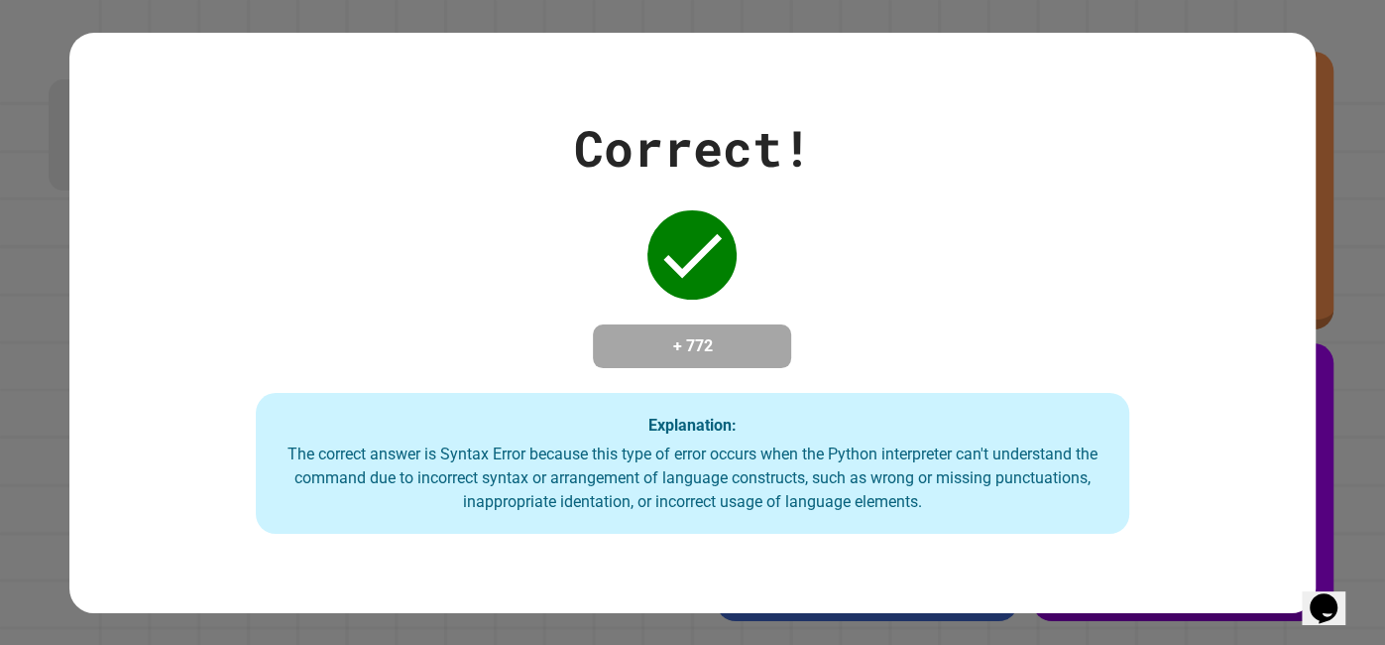
click at [819, 406] on div "Explanation: The correct answer is Syntax Error because this type of error occu…" at bounding box center [692, 463] width 873 height 141
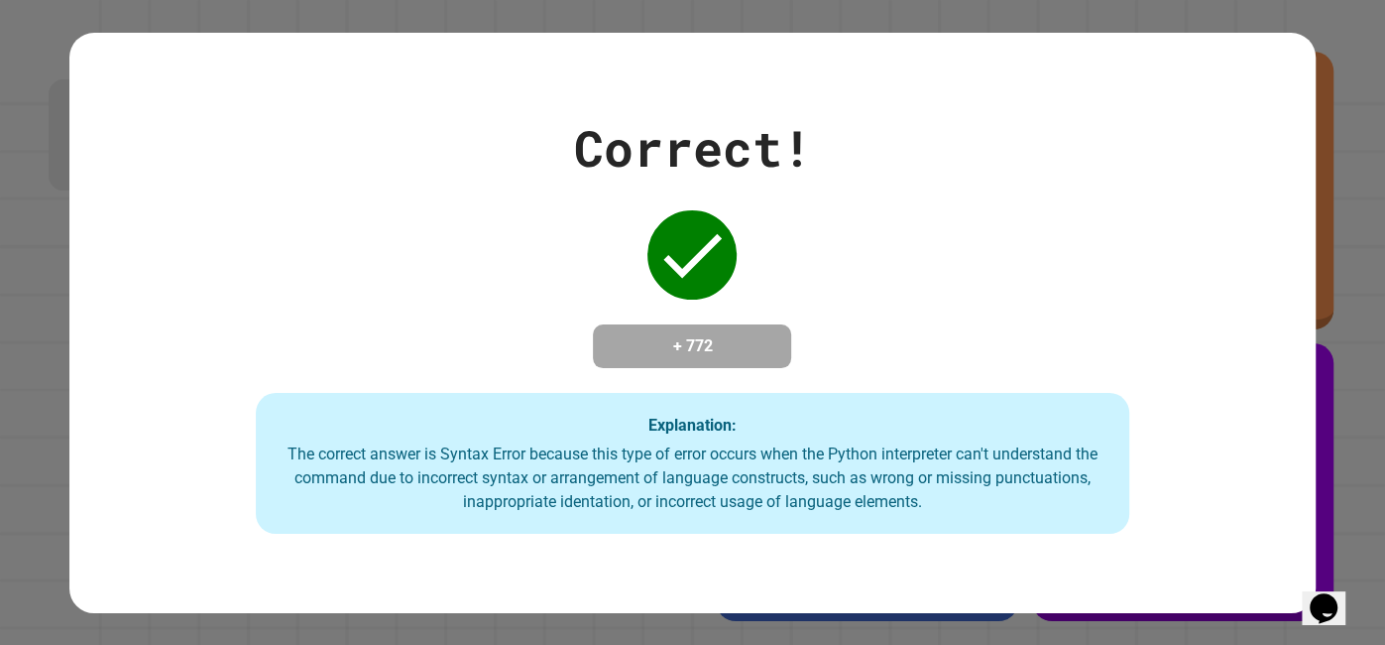
click at [819, 406] on div "Explanation: The correct answer is Syntax Error because this type of error occu…" at bounding box center [692, 463] width 873 height 141
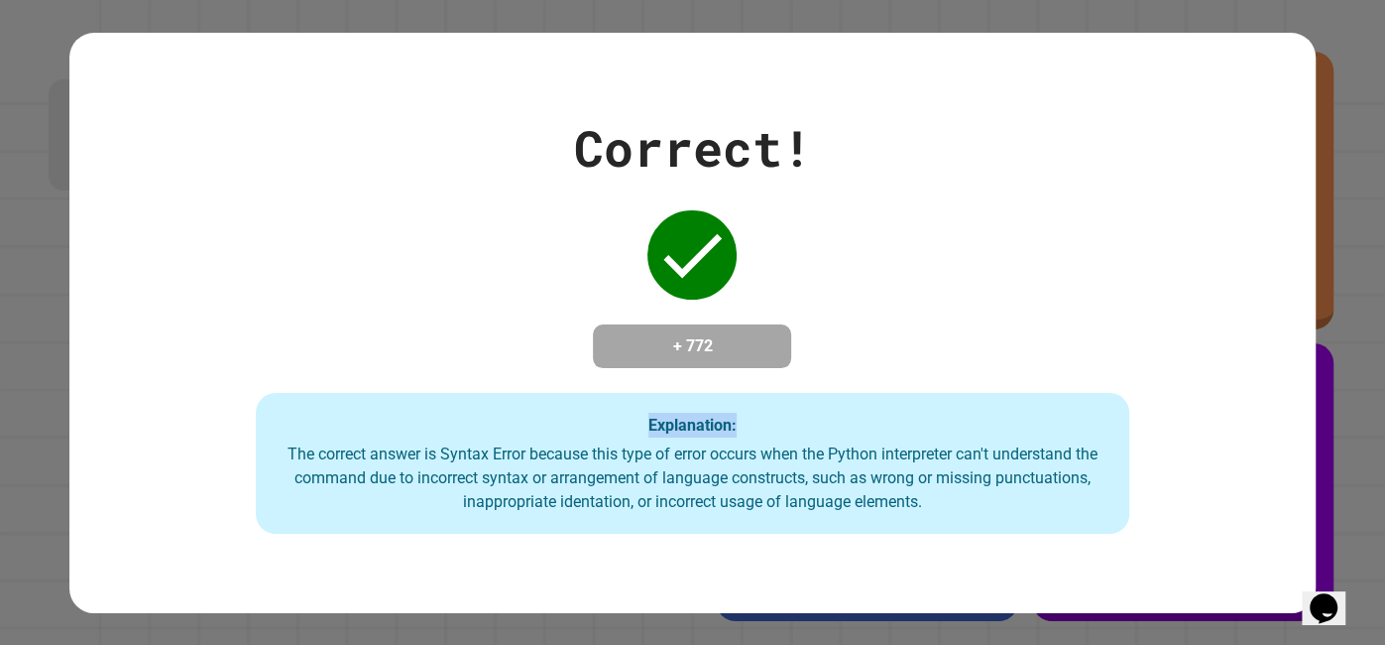
click at [819, 406] on div "Explanation: The correct answer is Syntax Error because this type of error occu…" at bounding box center [692, 463] width 873 height 141
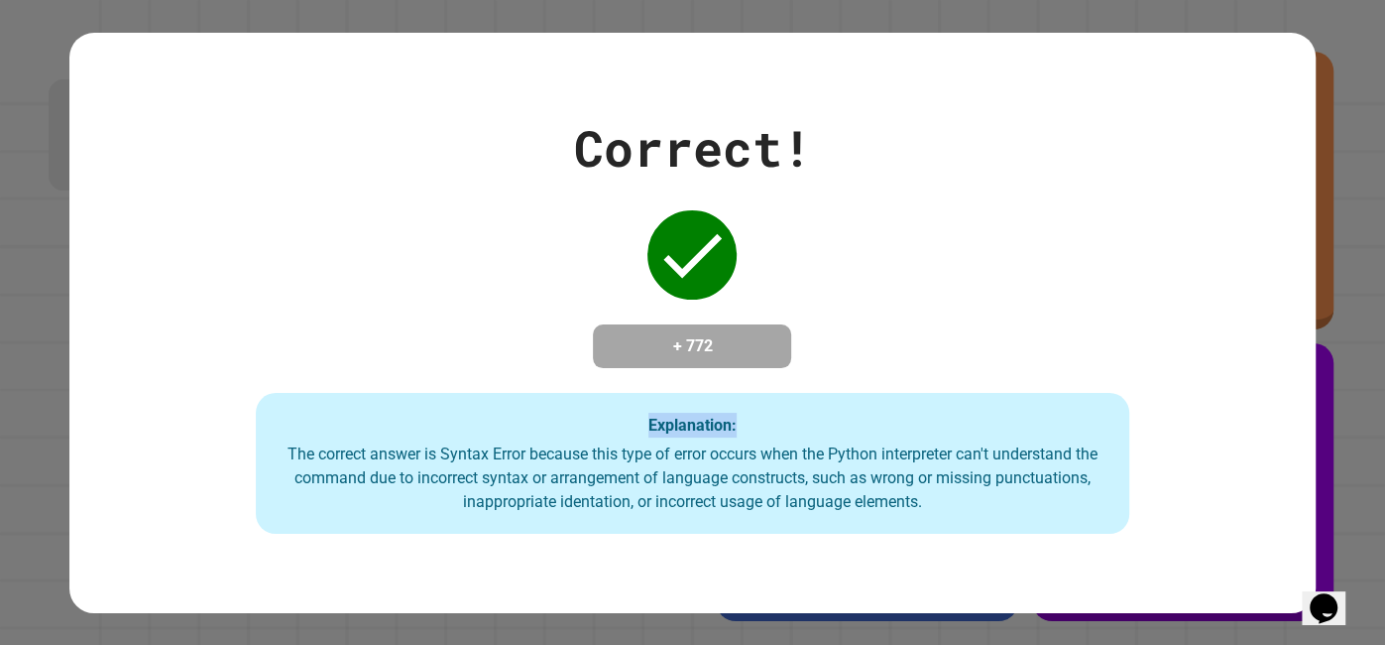
click at [819, 406] on div "Explanation: The correct answer is Syntax Error because this type of error occu…" at bounding box center [692, 463] width 873 height 141
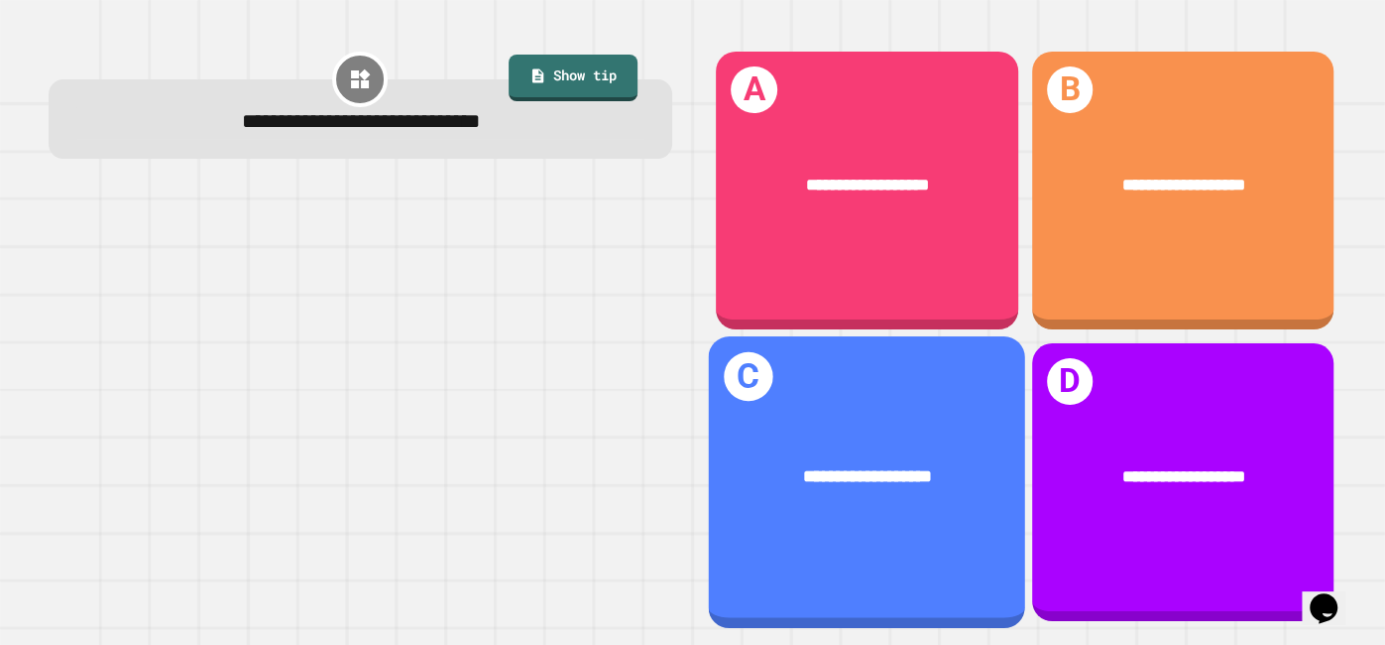
click at [922, 467] on span "**********" at bounding box center [867, 476] width 129 height 18
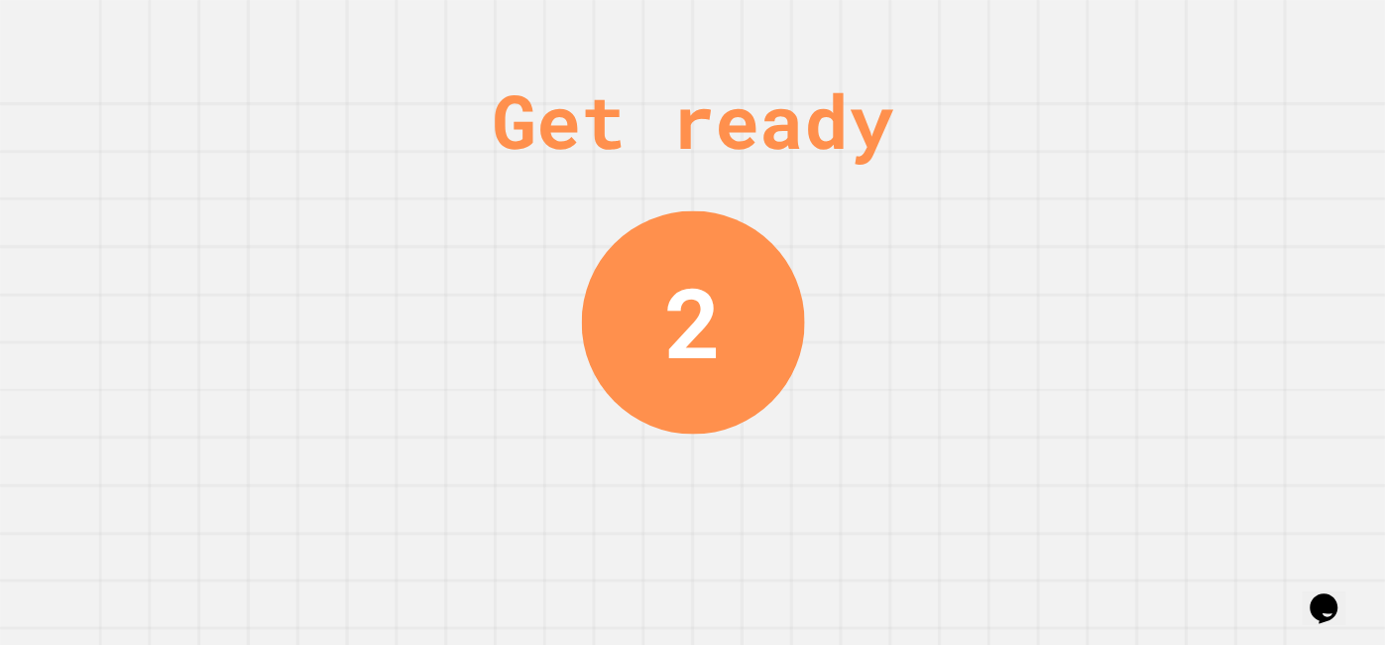
click at [1033, 277] on div "Get ready 2" at bounding box center [692, 322] width 1385 height 645
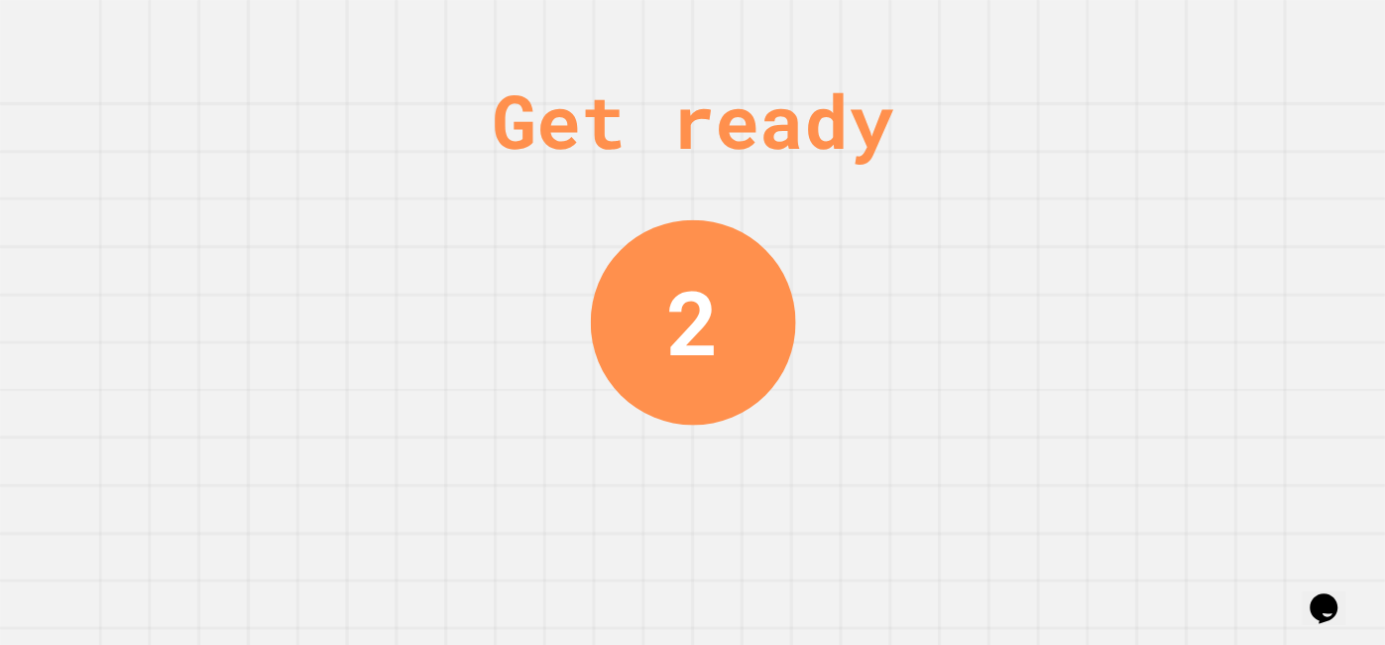
click at [1036, 280] on div "Get ready 2" at bounding box center [692, 322] width 1385 height 645
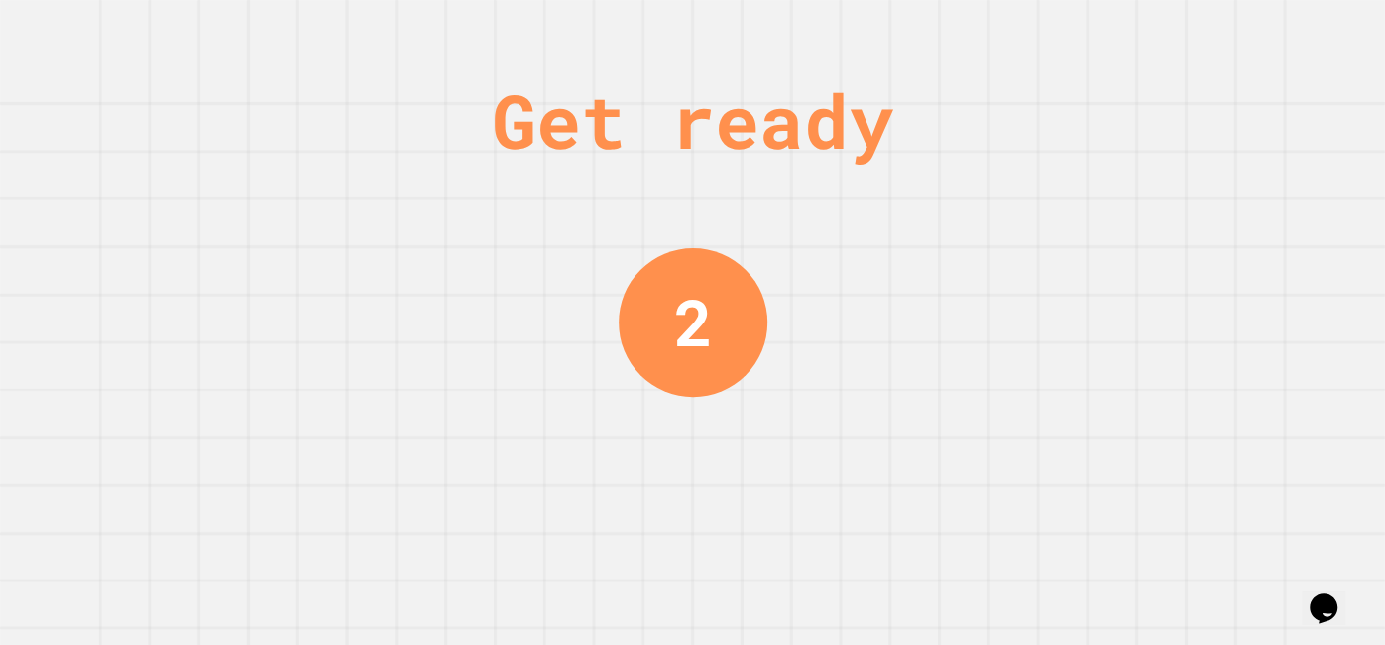
click at [1036, 280] on div "Get ready 2" at bounding box center [692, 322] width 1385 height 645
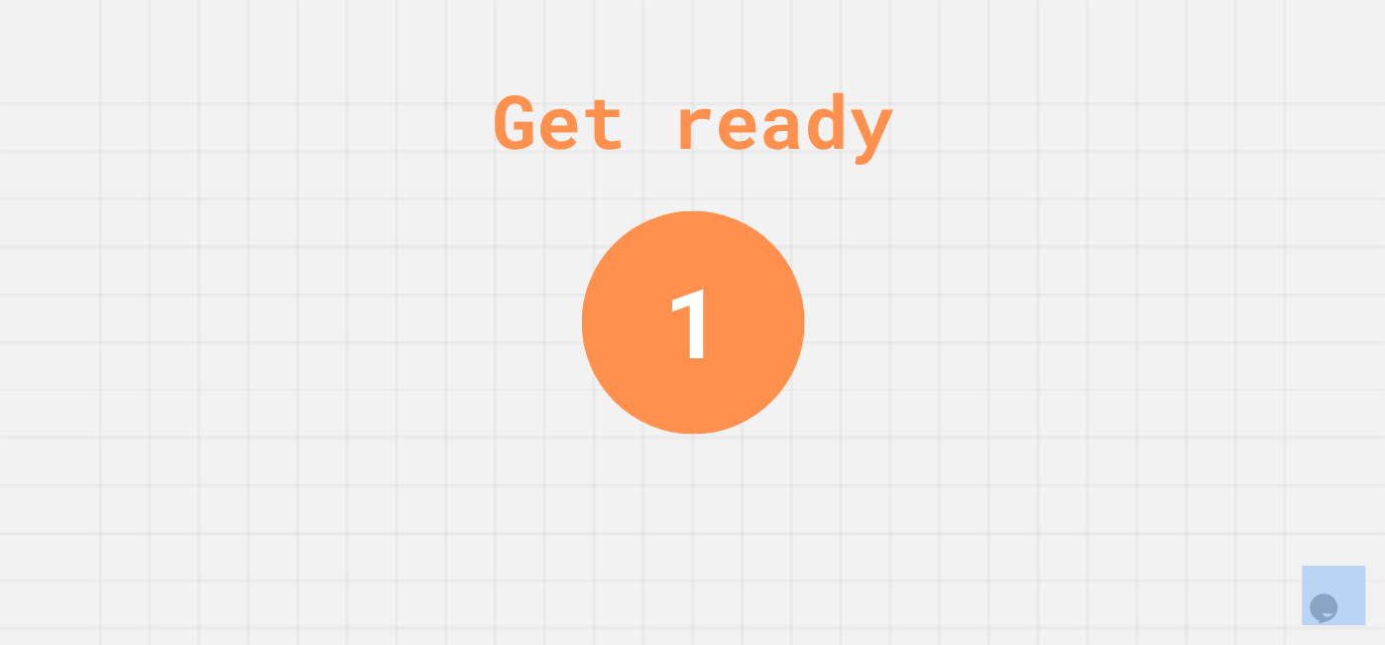
click at [1040, 283] on div "Get ready 1" at bounding box center [692, 322] width 1385 height 645
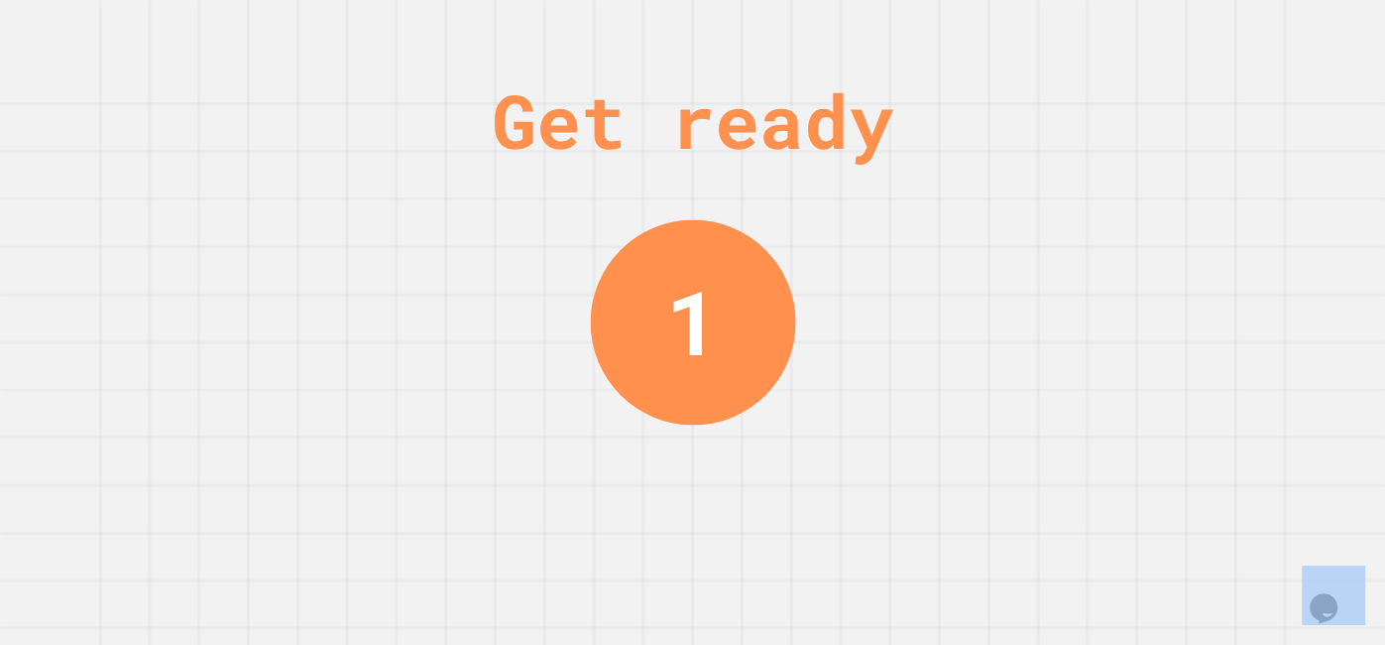
click at [1040, 283] on div "Get ready 1" at bounding box center [692, 322] width 1385 height 645
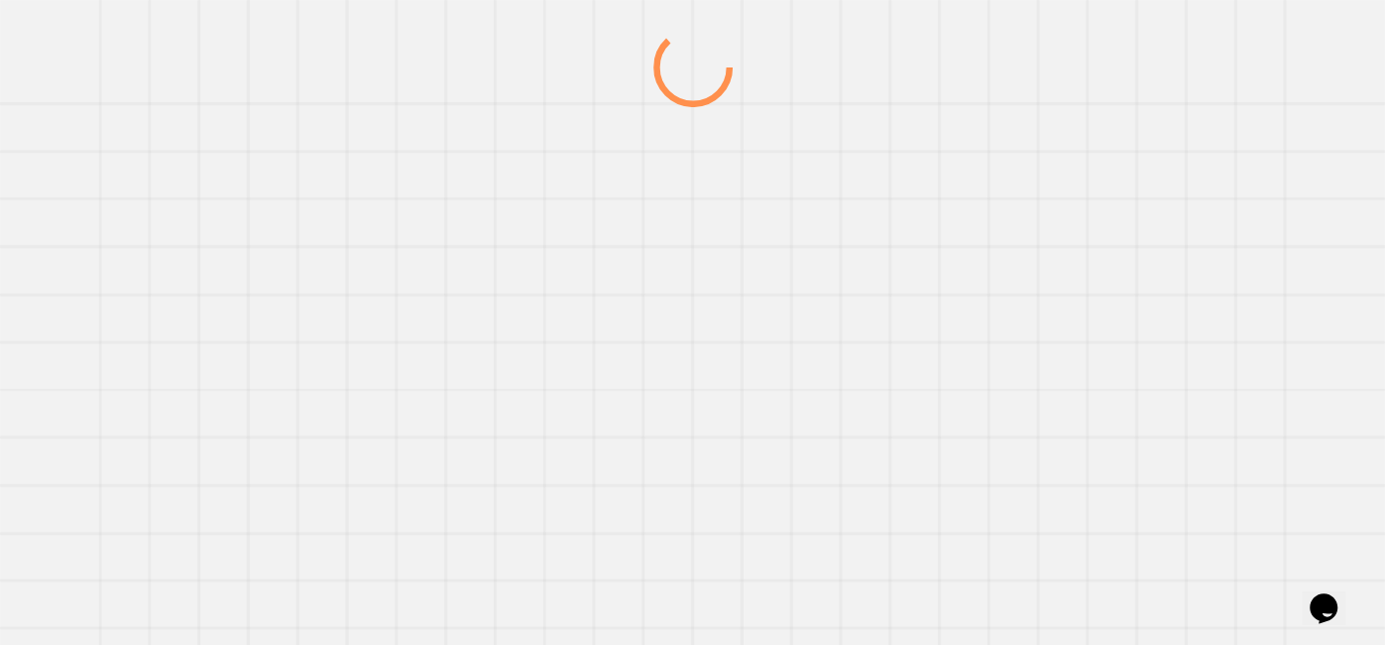
click at [1040, 283] on div at bounding box center [693, 336] width 1330 height 617
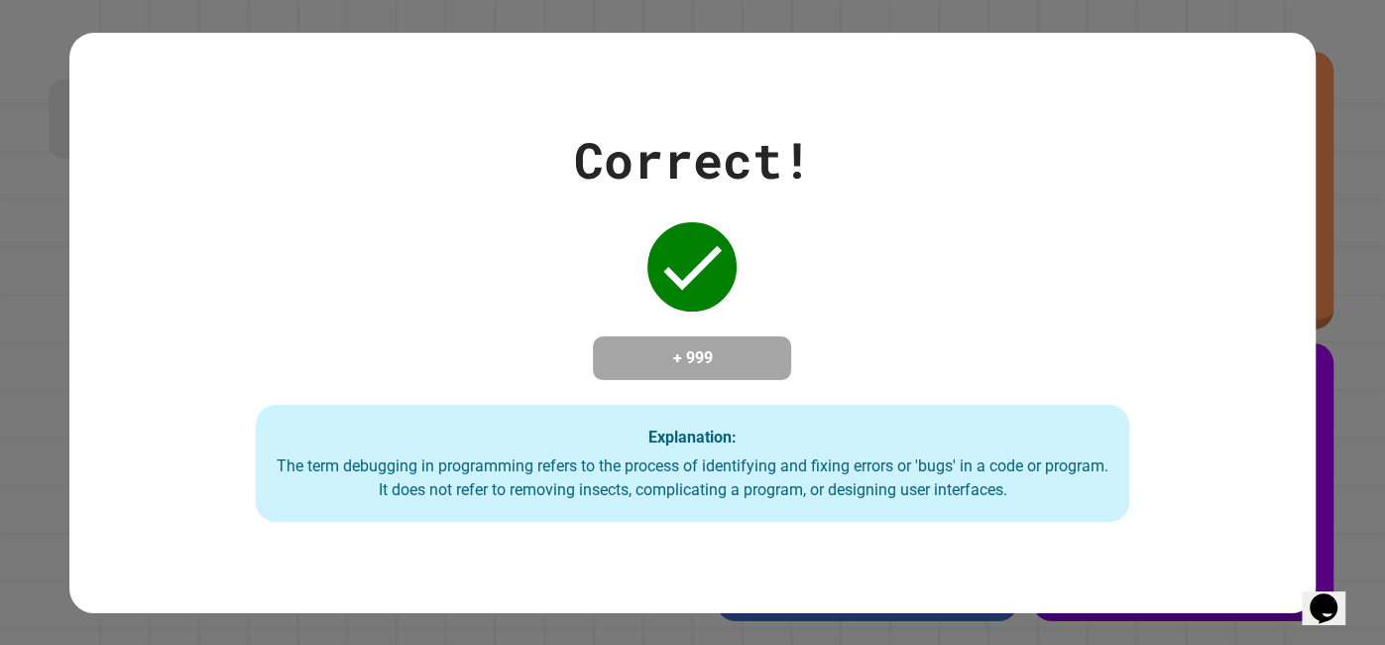
click at [1040, 283] on div "Correct! + 999 Explanation: The term debugging in programming refers to the pro…" at bounding box center [692, 322] width 1246 height 399
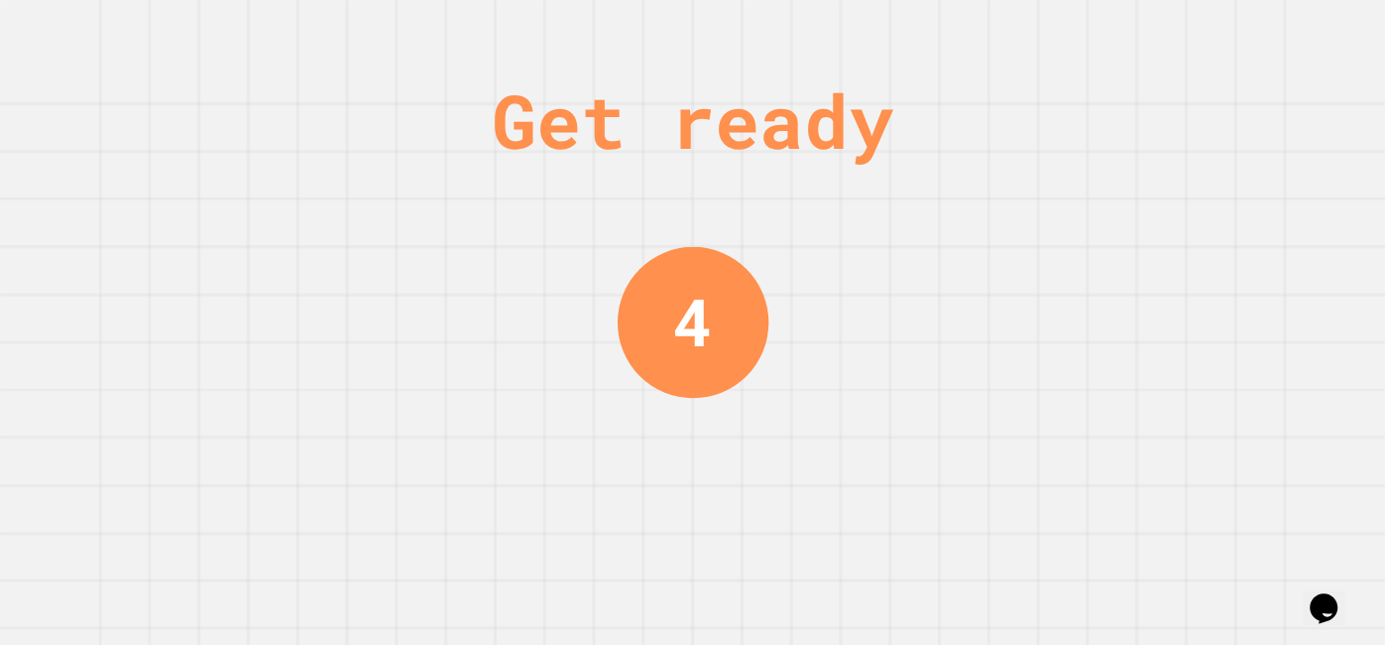
click at [579, 171] on div "Get ready" at bounding box center [693, 120] width 402 height 112
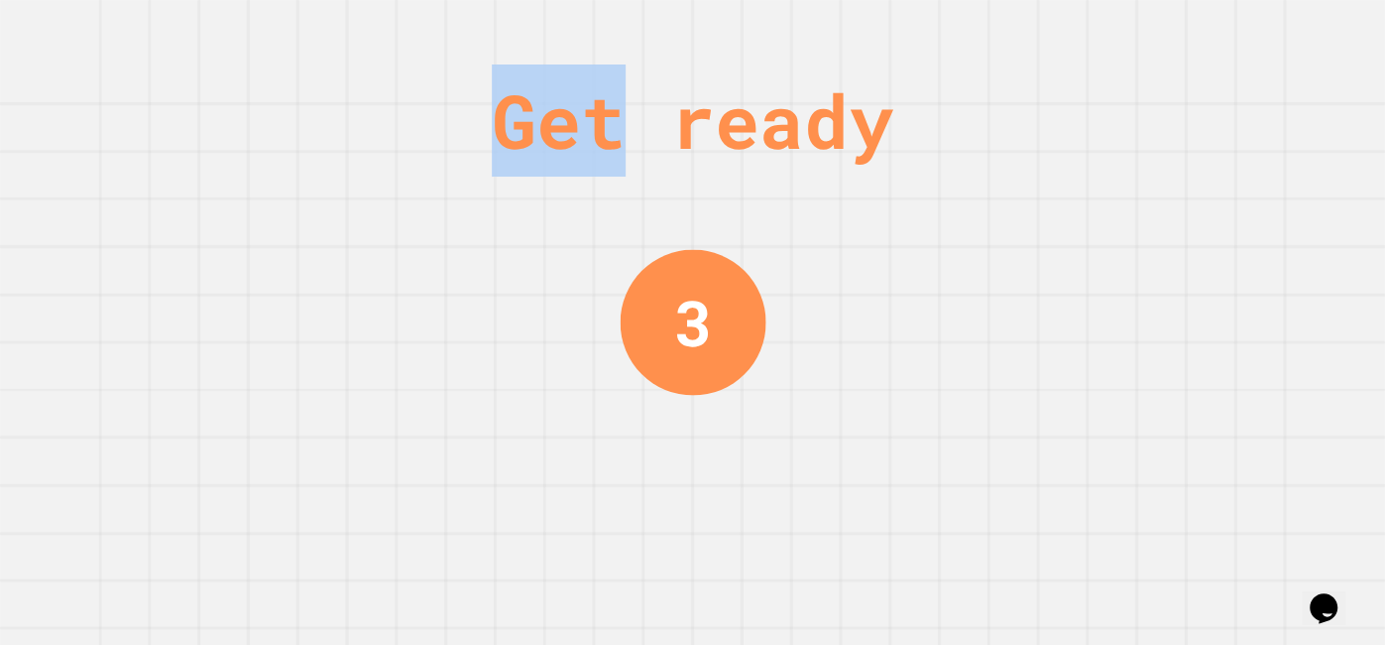
click at [566, 170] on div at bounding box center [566, 170] width 0 height 0
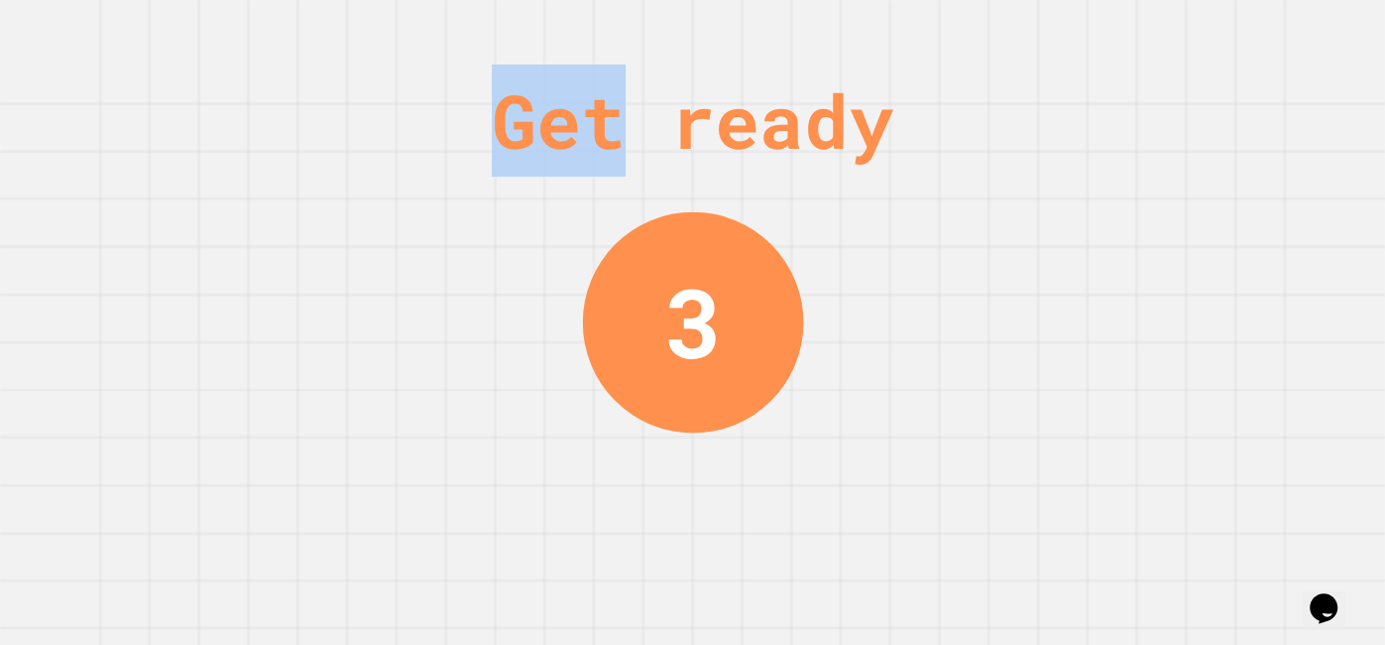
click at [579, 171] on div "Get ready" at bounding box center [693, 120] width 402 height 112
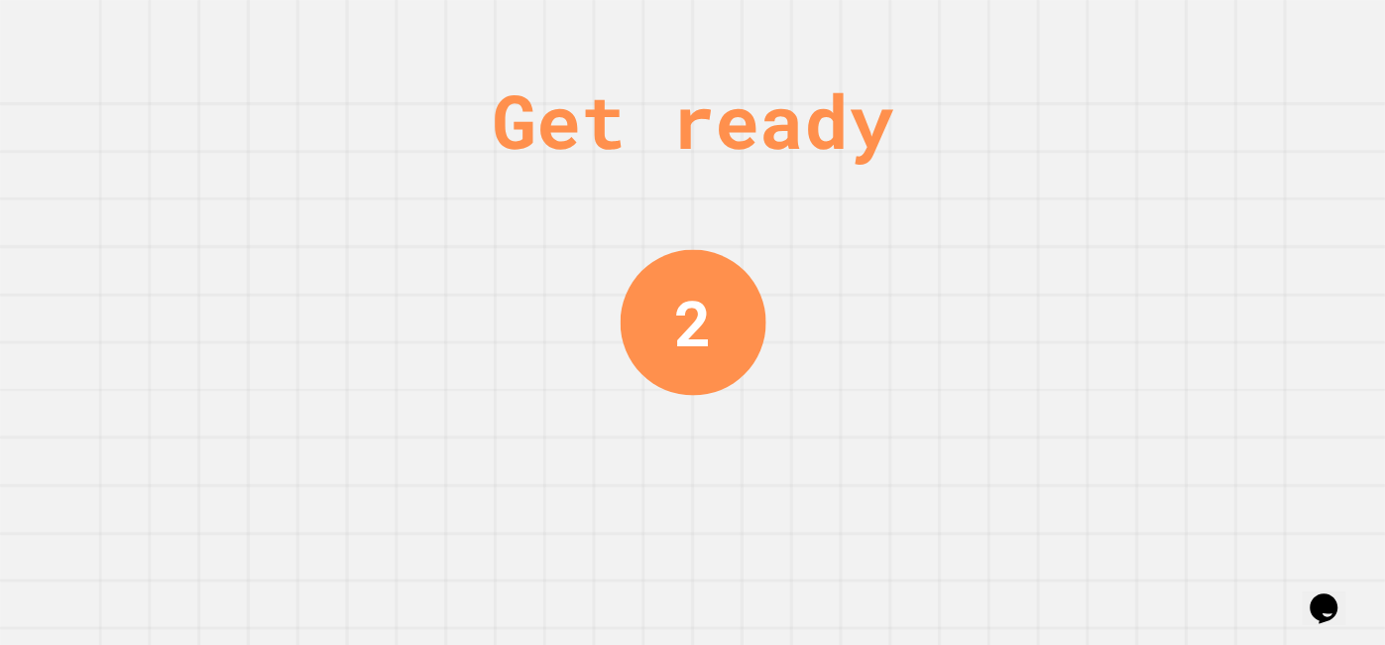
click at [587, 644] on div at bounding box center [692, 645] width 1385 height 0
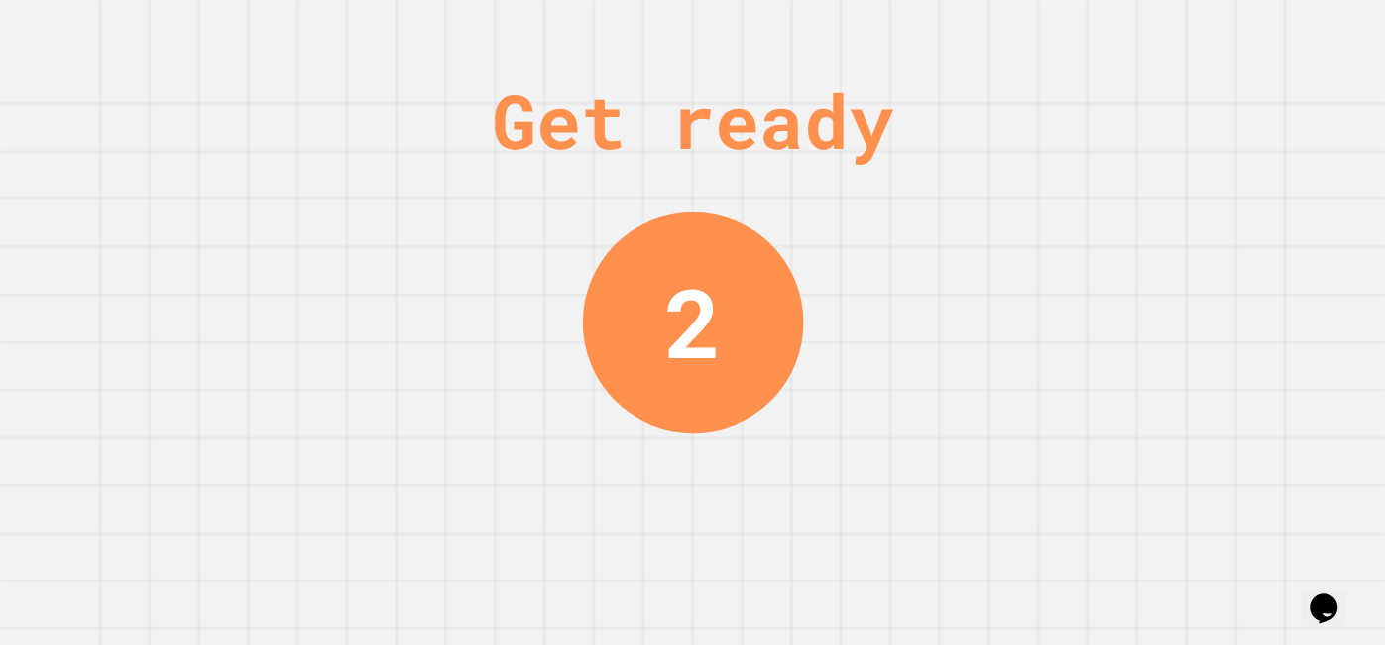
click at [587, 644] on div at bounding box center [692, 645] width 1385 height 0
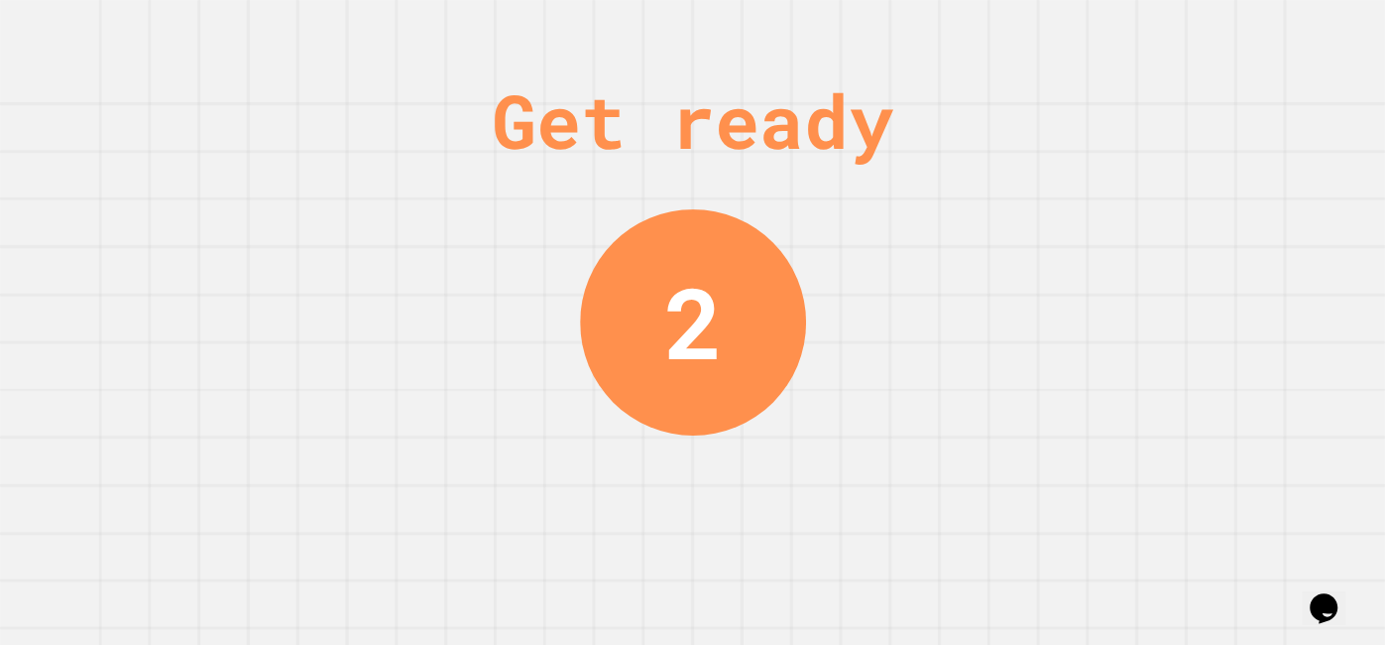
click at [587, 644] on div at bounding box center [692, 645] width 1385 height 0
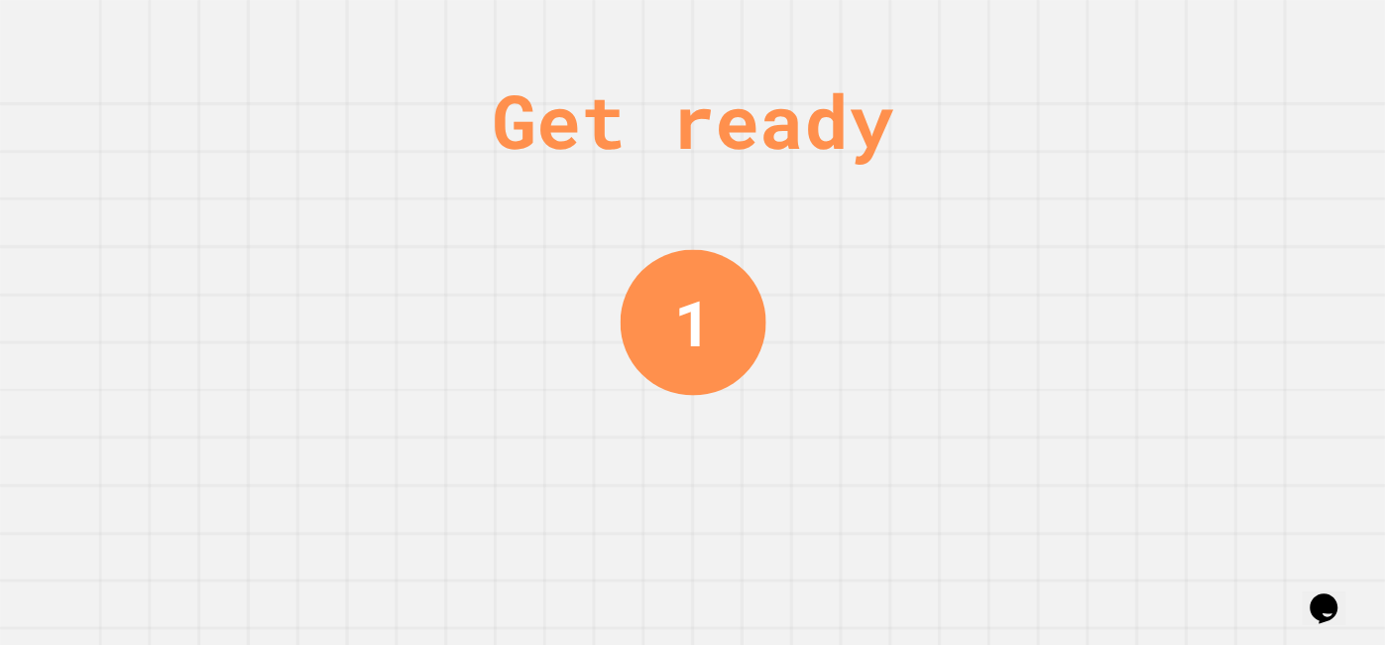
click at [628, 150] on div "Get ready" at bounding box center [693, 120] width 402 height 112
click at [597, 206] on div "Get ready 1" at bounding box center [692, 322] width 1385 height 645
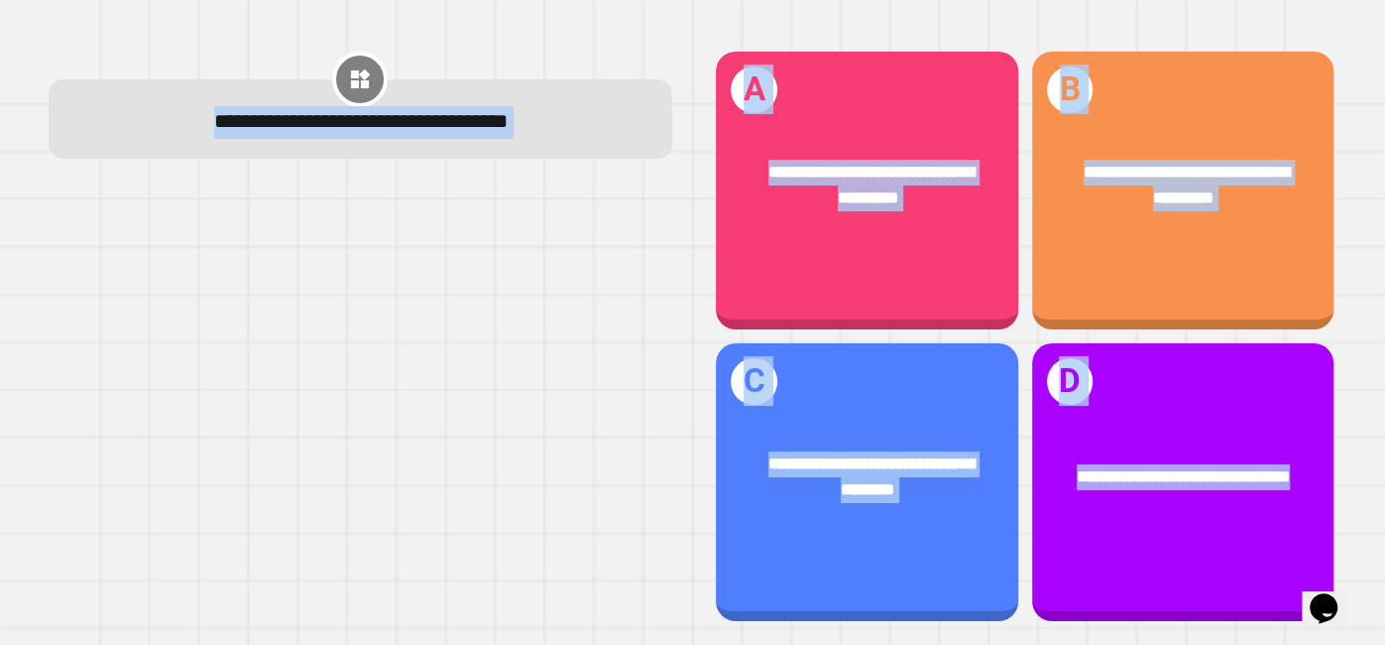
click at [597, 206] on div at bounding box center [361, 404] width 624 height 437
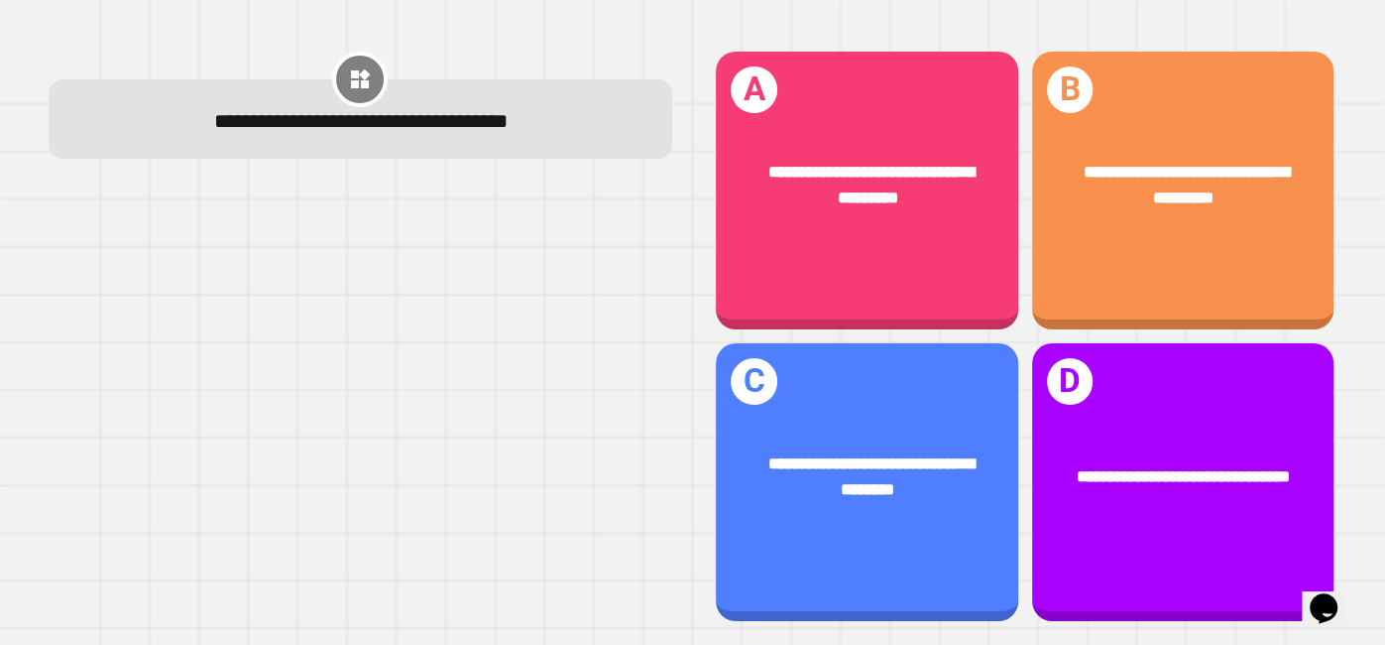
click at [597, 206] on div at bounding box center [361, 404] width 624 height 437
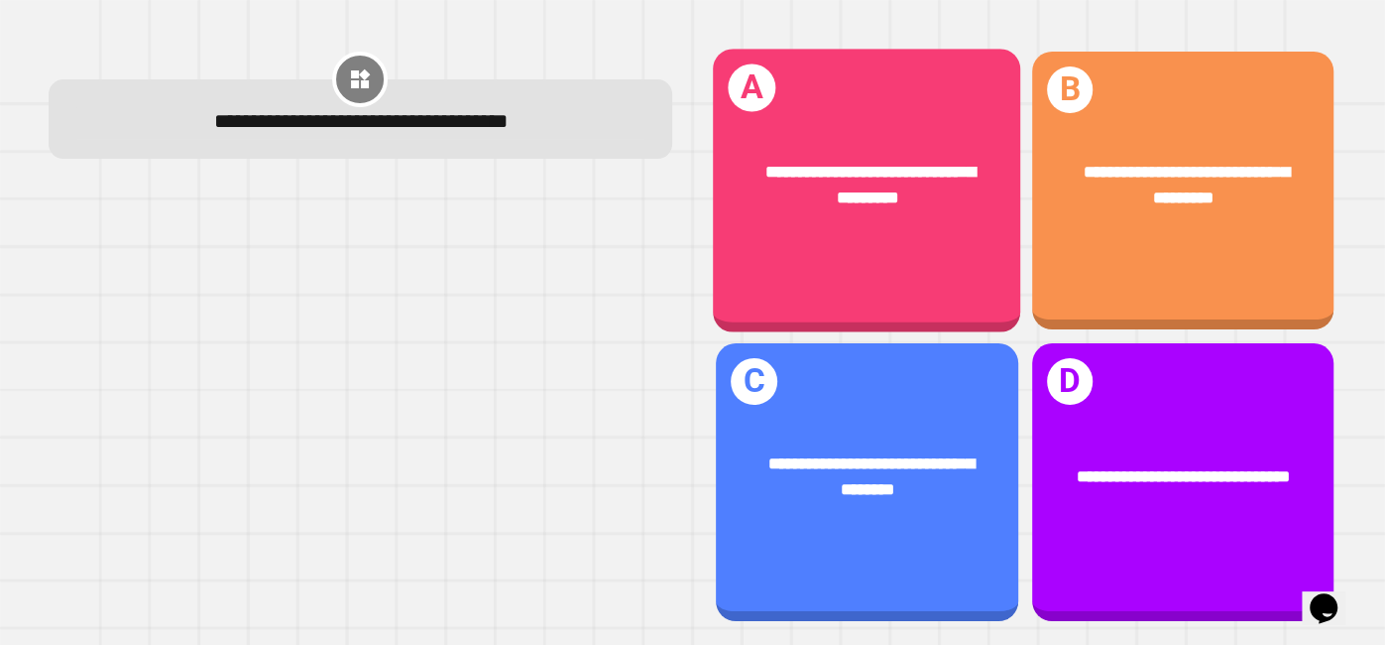
click at [890, 146] on div "**********" at bounding box center [866, 185] width 307 height 121
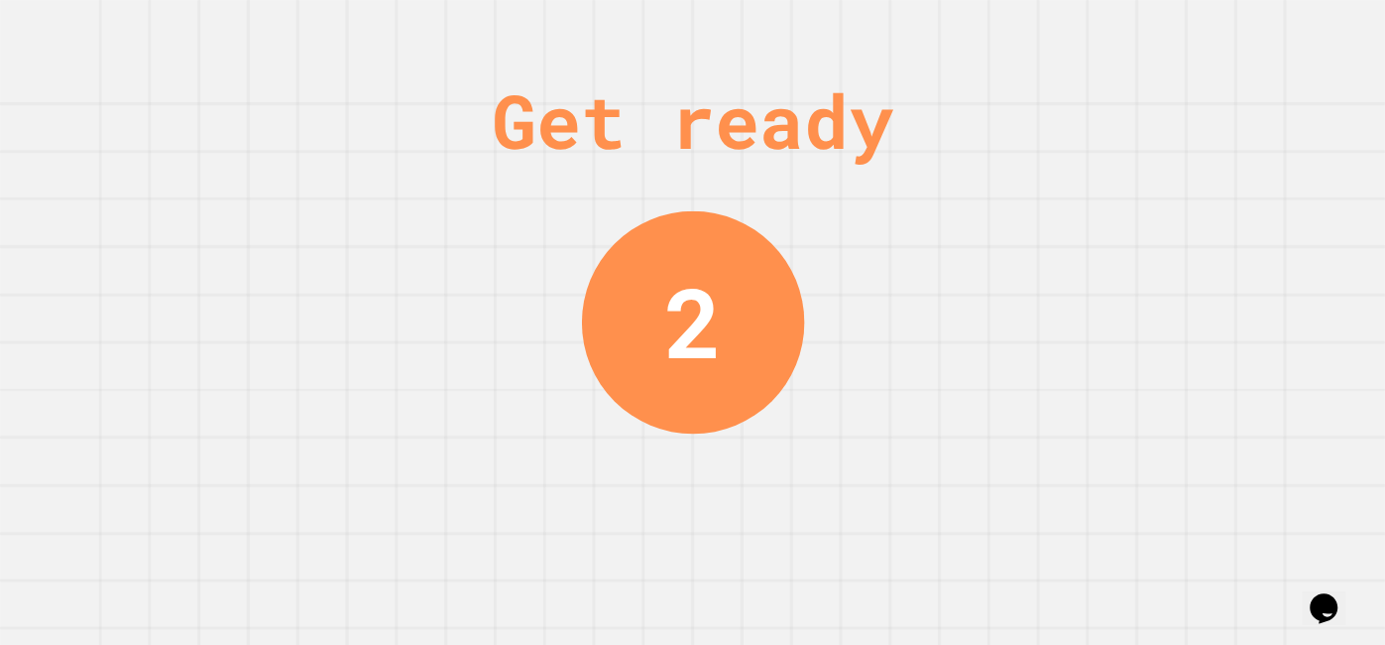
click at [991, 168] on div "Get ready 2" at bounding box center [692, 322] width 1385 height 645
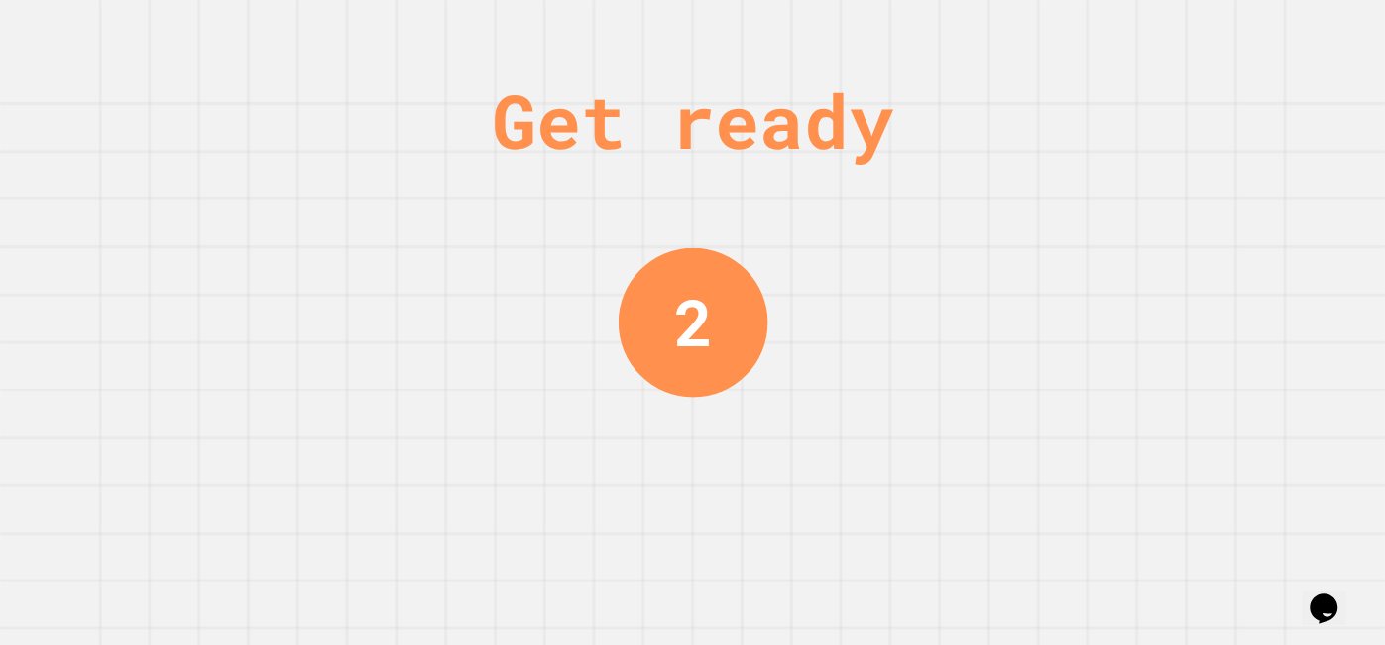
click at [893, 164] on div "Get ready" at bounding box center [693, 120] width 402 height 112
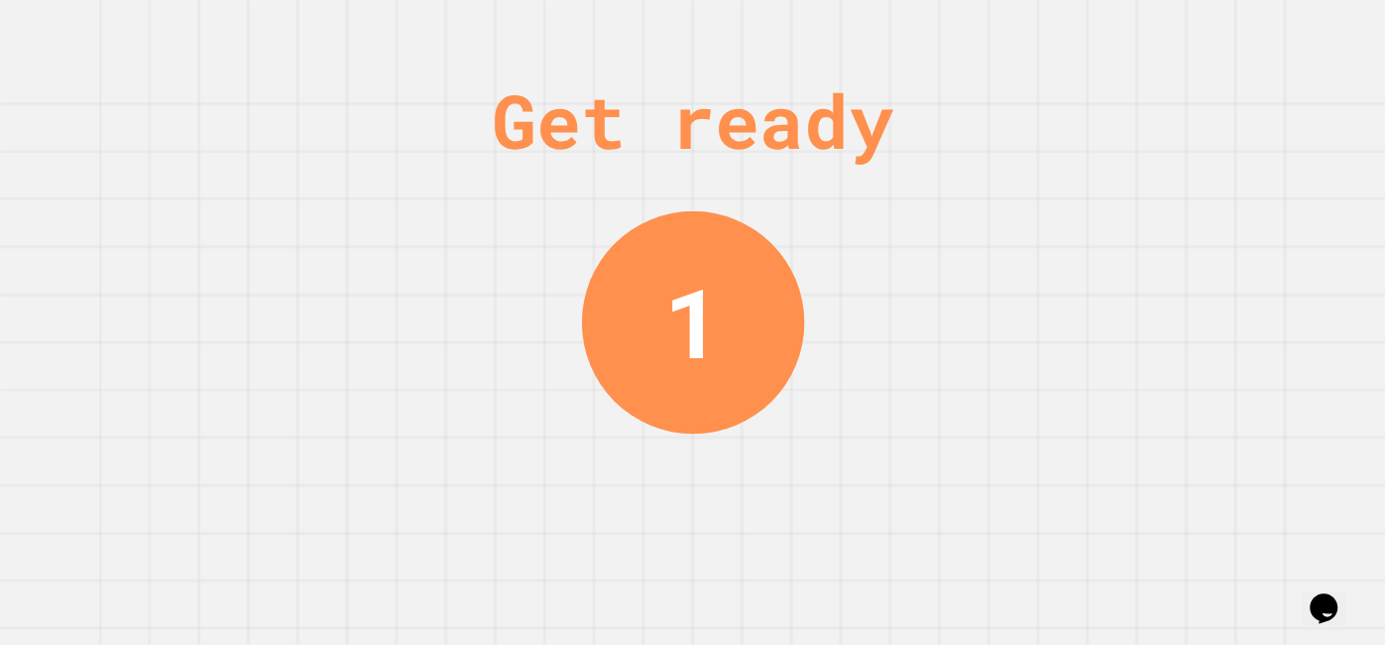
click at [893, 164] on div "Get ready" at bounding box center [693, 120] width 402 height 112
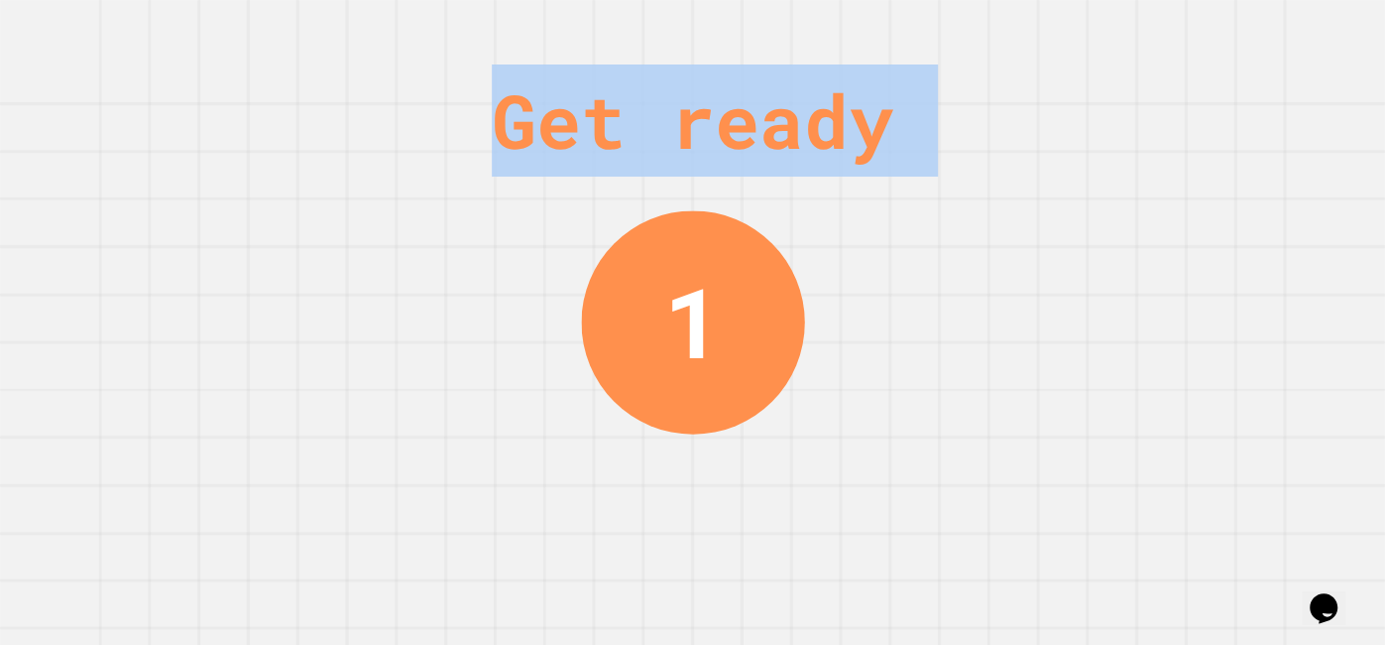
click at [893, 164] on div "Get ready" at bounding box center [693, 120] width 402 height 112
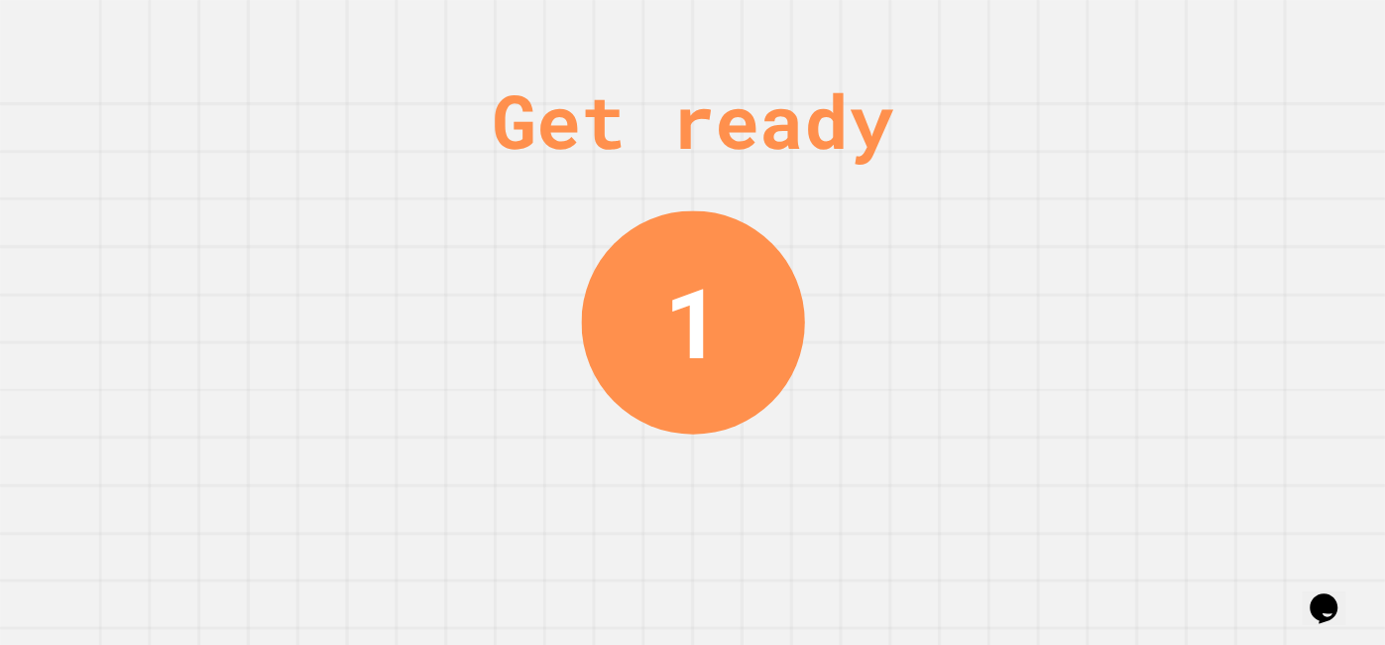
click at [893, 164] on div "Get ready" at bounding box center [693, 120] width 402 height 112
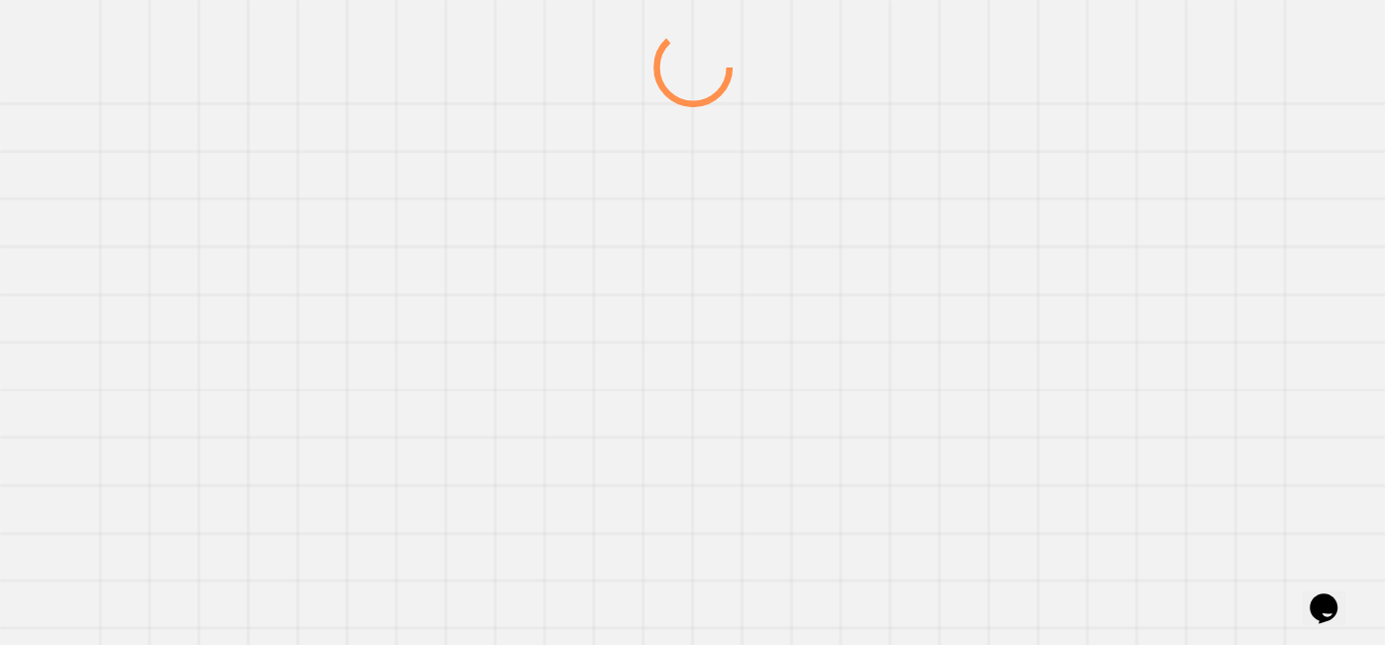
click at [994, 164] on div at bounding box center [693, 336] width 1330 height 617
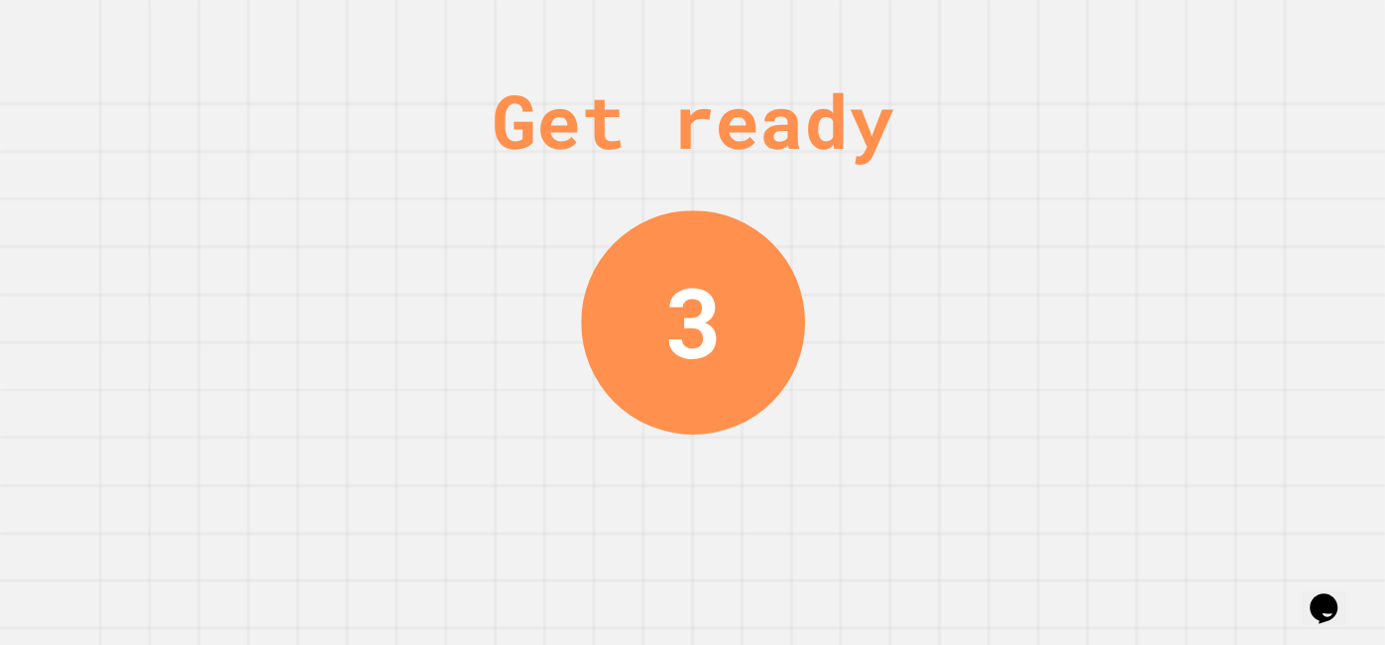
click at [816, 621] on div "Get ready 3" at bounding box center [692, 322] width 1385 height 645
click at [751, 453] on div "Get ready 2" at bounding box center [693, 322] width 149 height 645
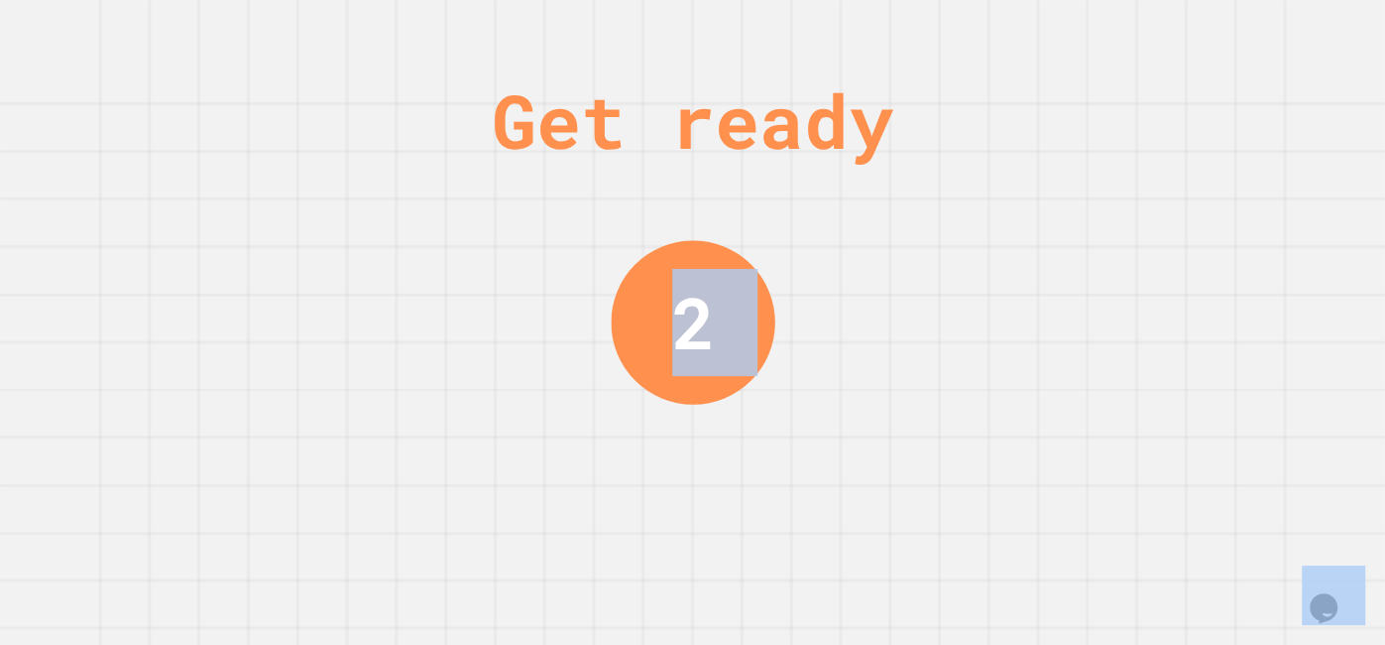
click at [751, 453] on div "Get ready 2" at bounding box center [693, 322] width 149 height 645
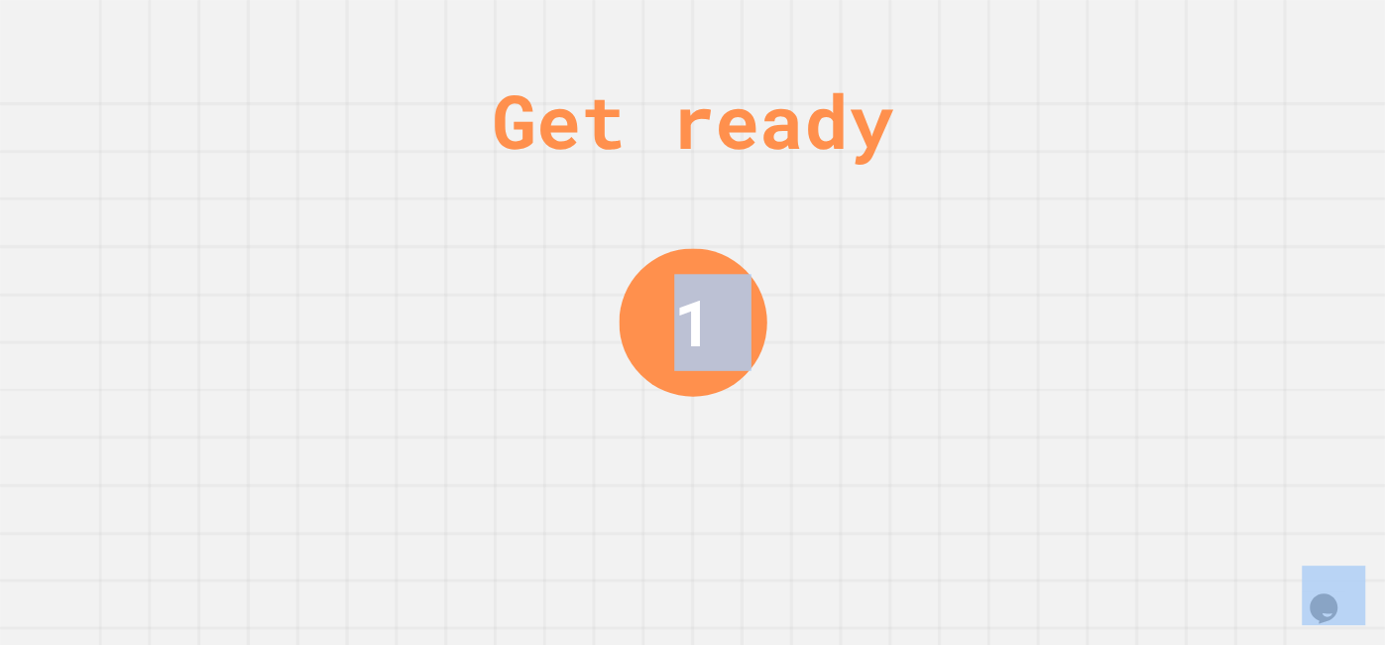
click at [751, 453] on div "Get ready 1" at bounding box center [693, 322] width 149 height 645
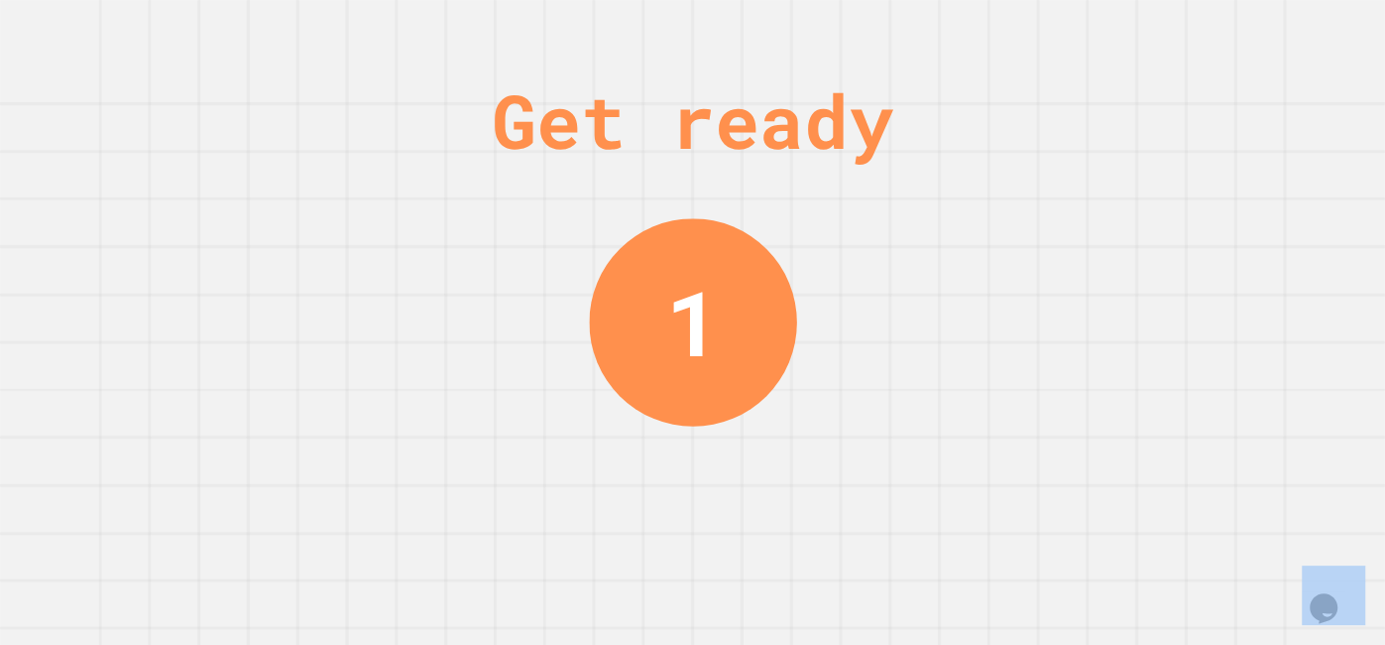
click at [751, 453] on div "Get ready 1" at bounding box center [693, 322] width 149 height 645
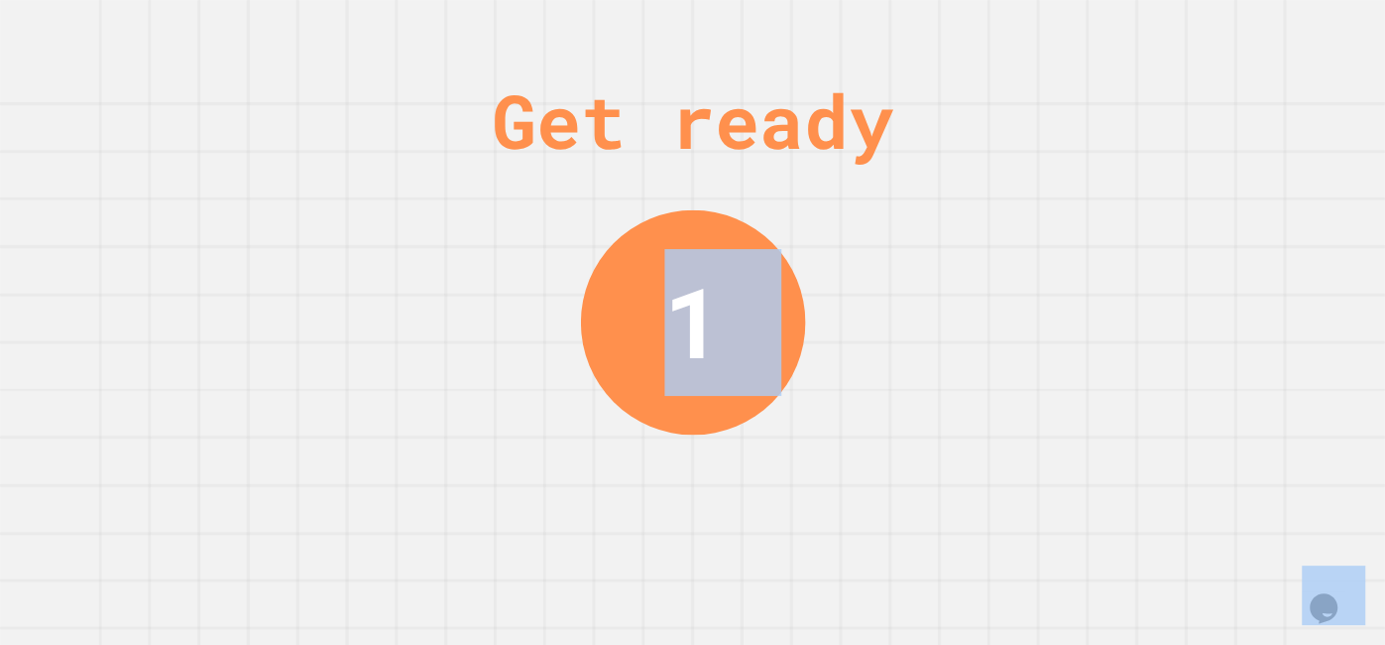
click at [751, 453] on div "Get ready 1" at bounding box center [693, 322] width 149 height 645
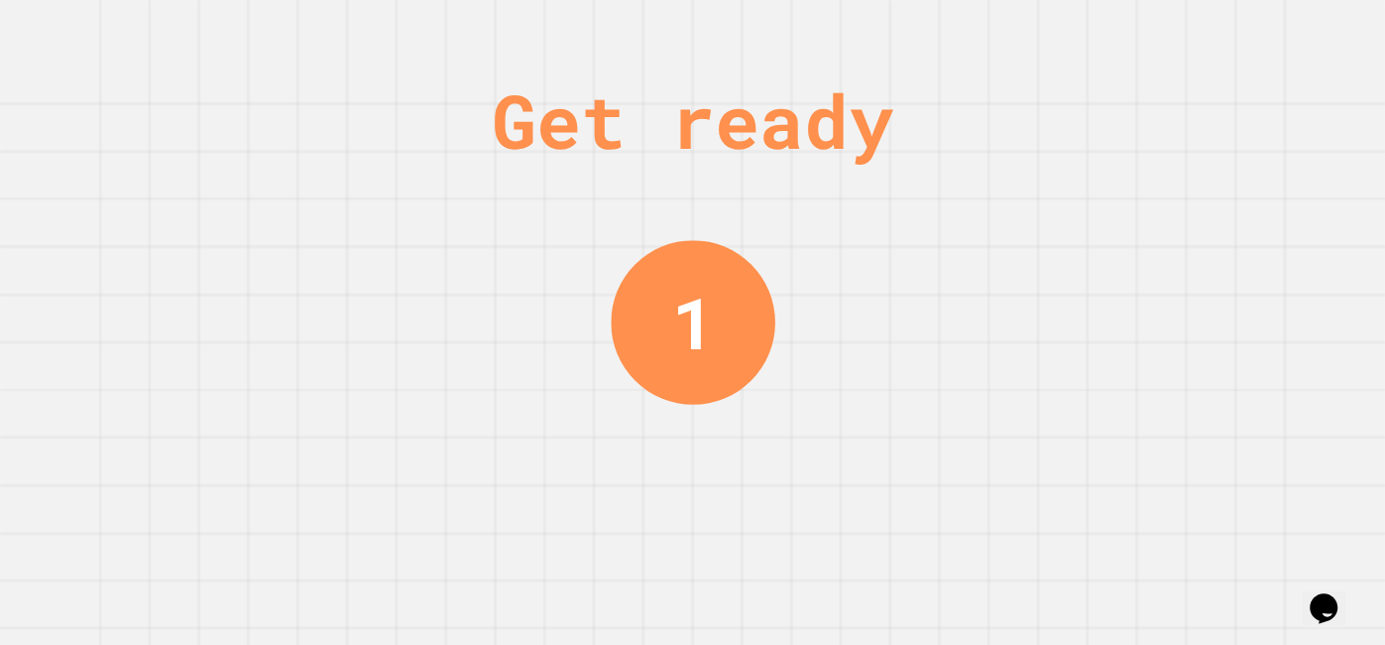
click at [751, 453] on div "Get ready 1" at bounding box center [693, 322] width 149 height 645
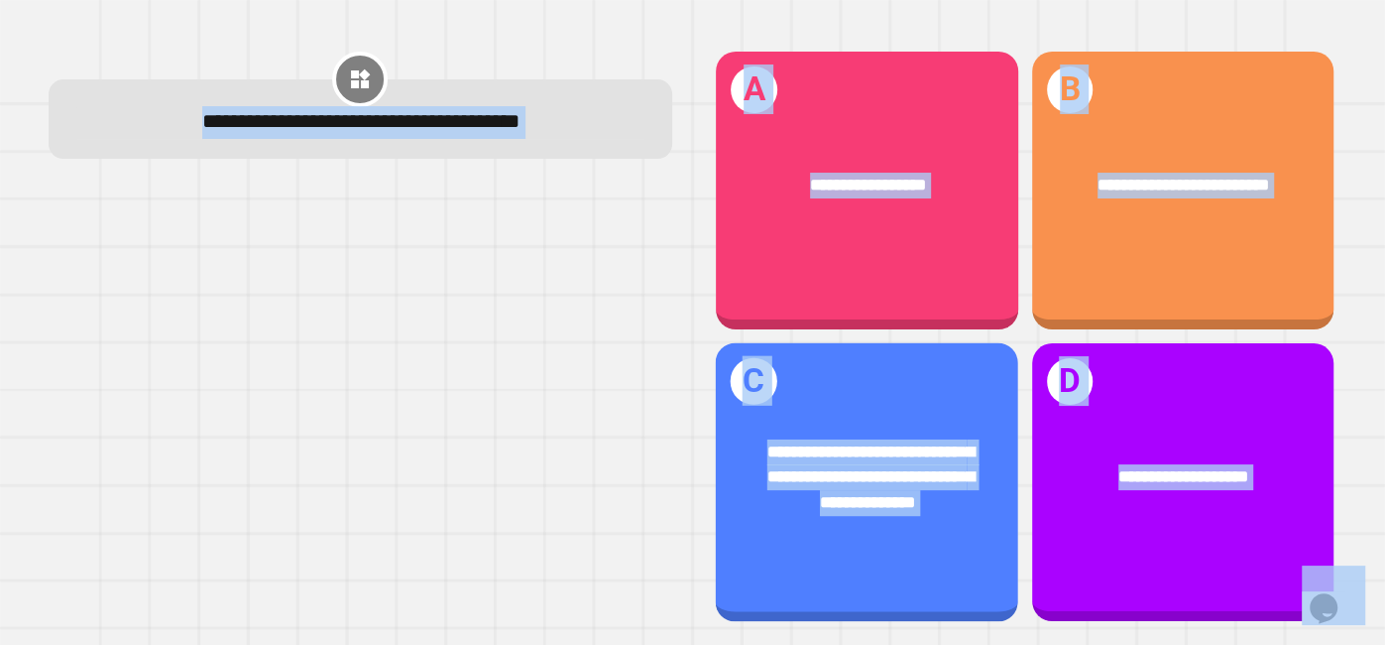
click at [751, 453] on div "**********" at bounding box center [868, 476] width 235 height 77
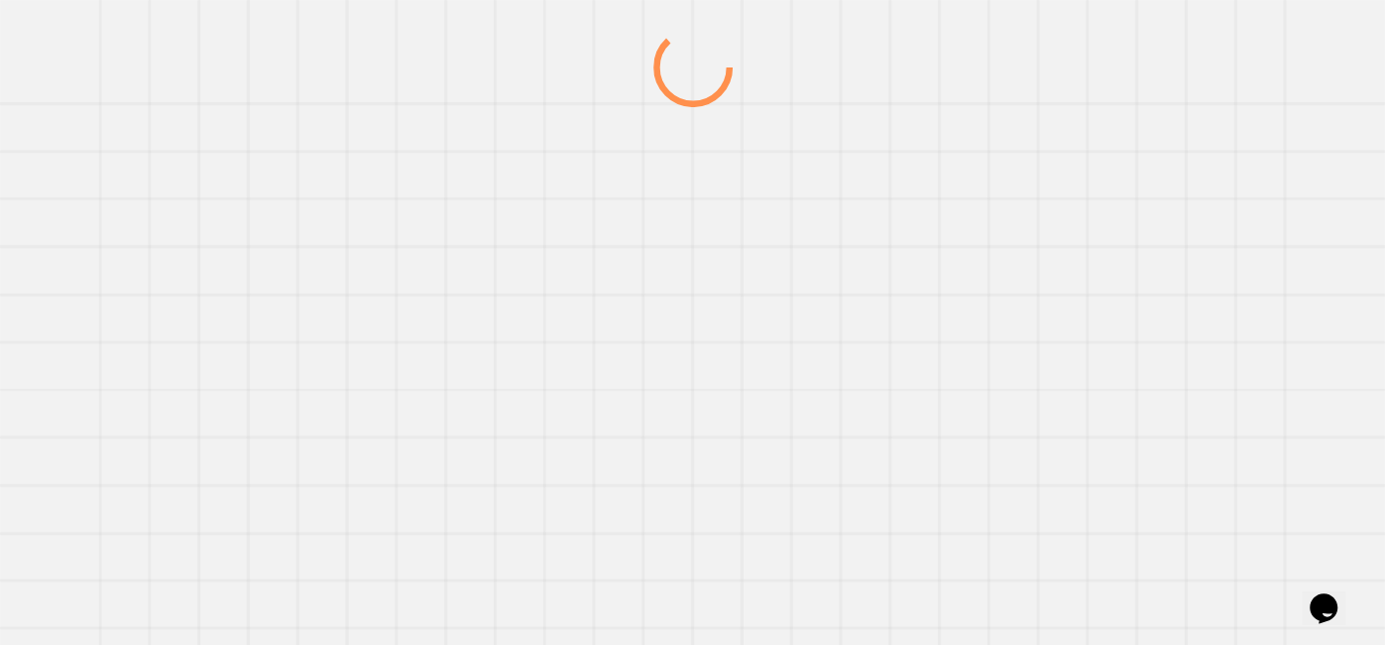
click at [751, 453] on div at bounding box center [693, 336] width 1330 height 617
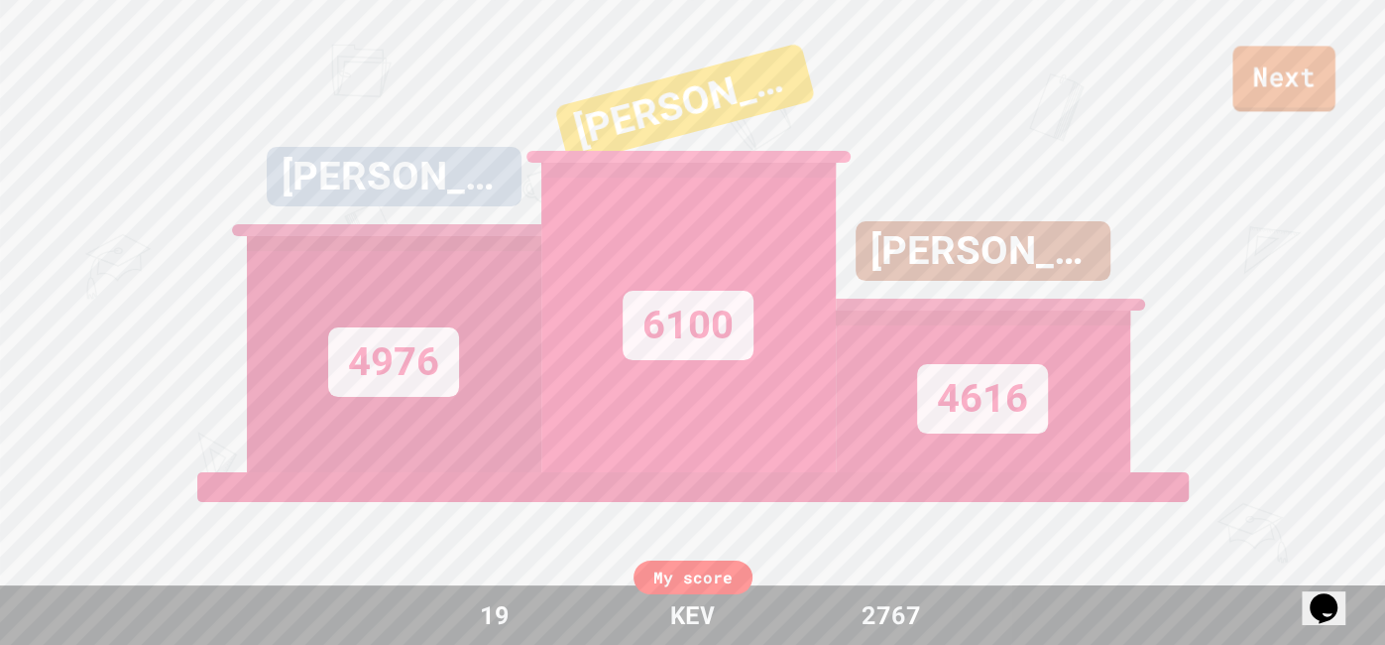
click at [1251, 67] on link "Next" at bounding box center [1284, 78] width 102 height 65
